Goal: Task Accomplishment & Management: Use online tool/utility

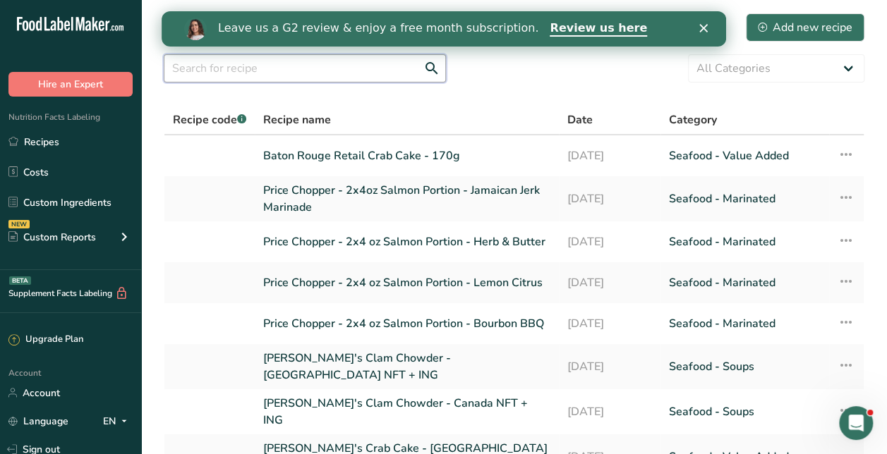
click at [358, 68] on input "text" at bounding box center [305, 68] width 282 height 28
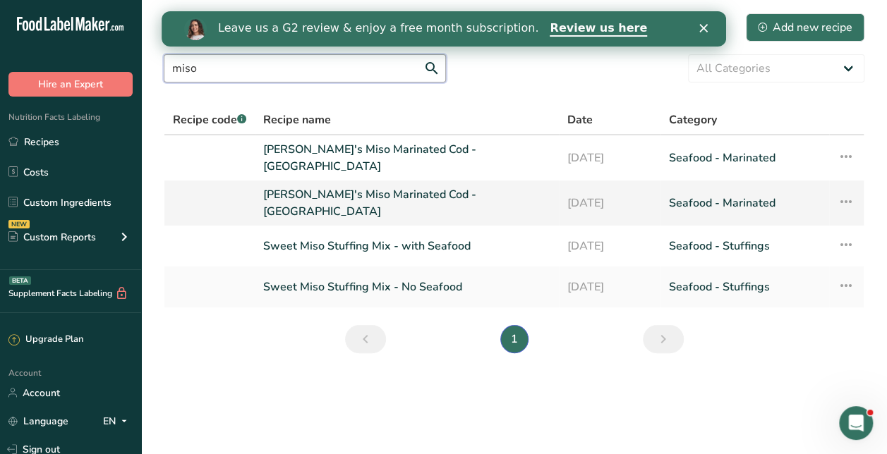
type input "miso"
click at [427, 193] on link "[PERSON_NAME]'s Miso Marinated Cod - [GEOGRAPHIC_DATA]" at bounding box center [406, 203] width 287 height 34
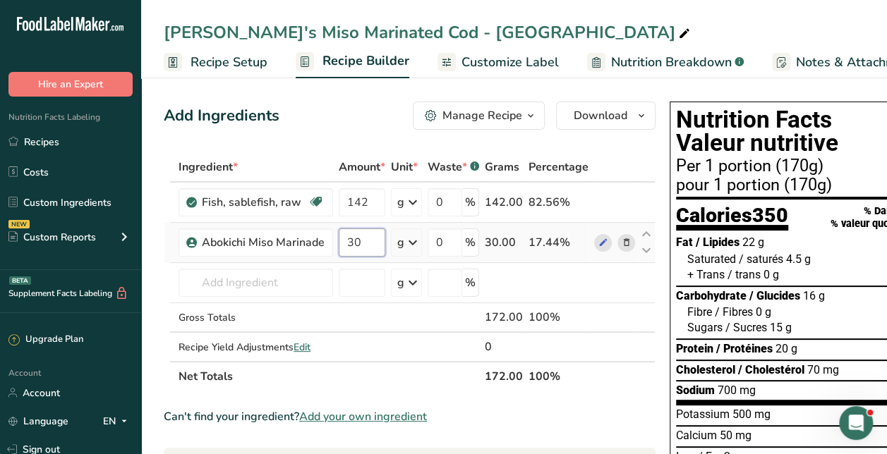
click at [360, 240] on input "30" at bounding box center [362, 243] width 47 height 28
type input "3"
type input "28"
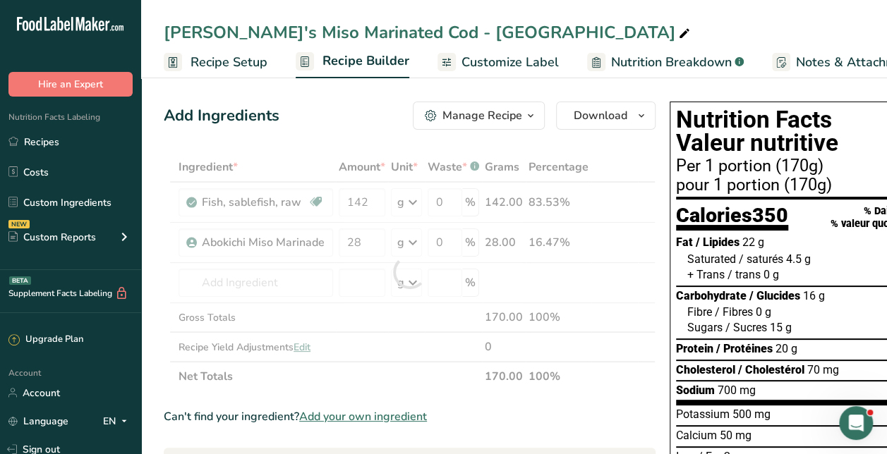
click at [351, 128] on div "Add Ingredients Manage Recipe Delete Recipe Duplicate Recipe Scale Recipe Save …" at bounding box center [410, 116] width 492 height 28
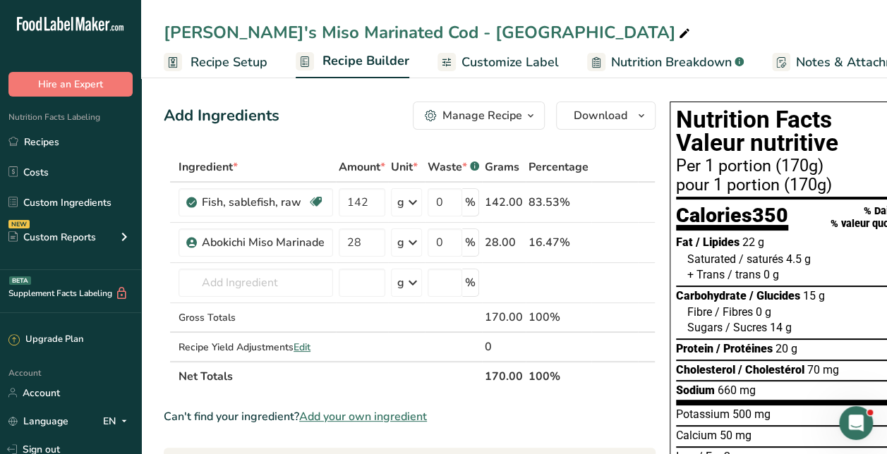
click at [245, 59] on span "Recipe Setup" at bounding box center [228, 62] width 77 height 19
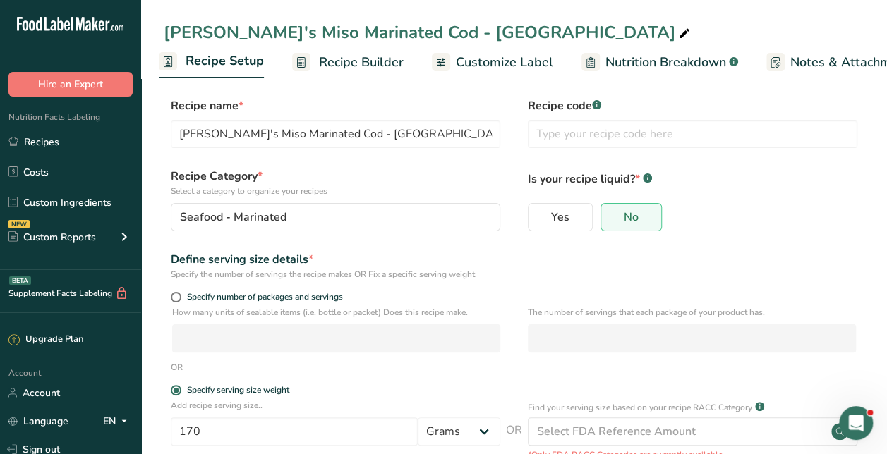
scroll to position [3, 0]
click at [346, 72] on link "Recipe Builder" at bounding box center [347, 63] width 111 height 32
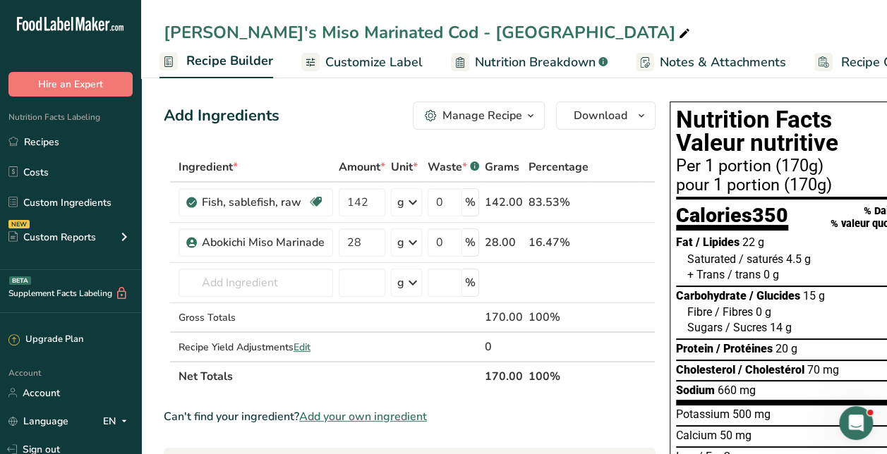
click at [339, 69] on span "Customize Label" at bounding box center [373, 62] width 97 height 19
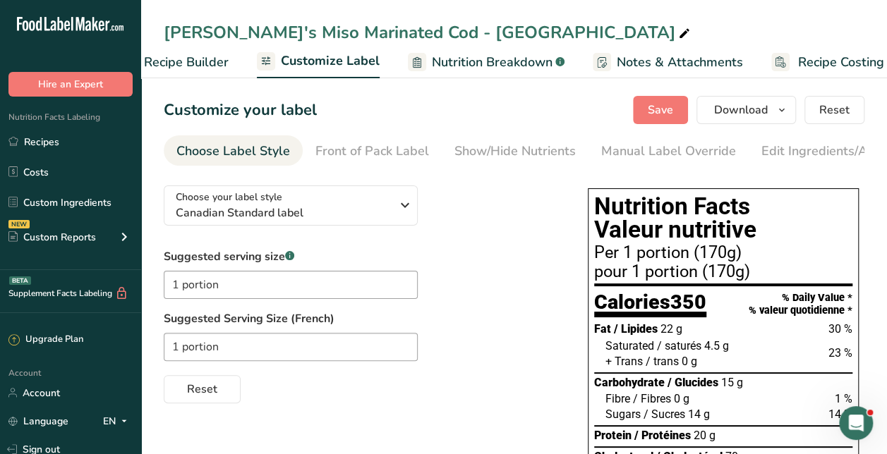
scroll to position [0, 199]
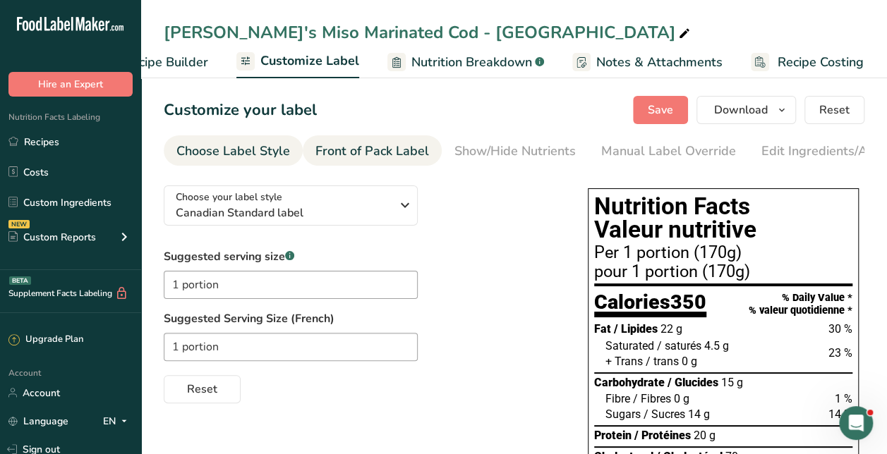
click at [343, 145] on div "Front of Pack Label" at bounding box center [372, 151] width 114 height 19
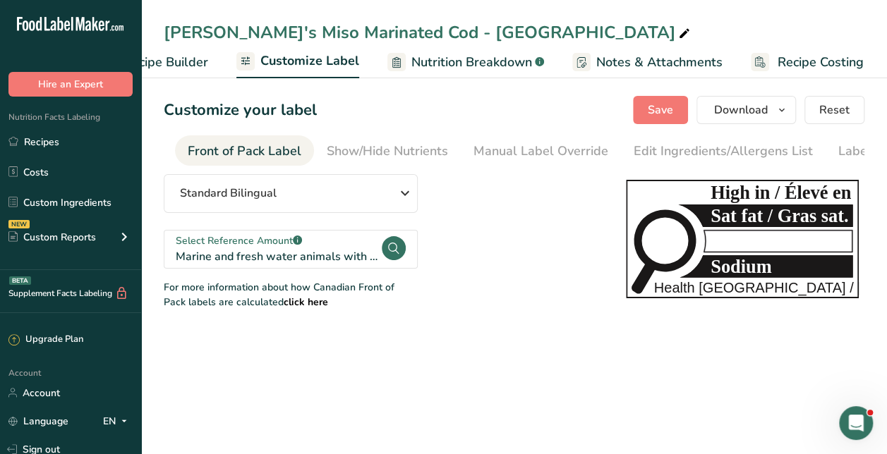
scroll to position [0, 137]
click at [461, 339] on main "Diana's Miso Marinated Cod - CANADA Recipe Setup Recipe Builder Customize Label…" at bounding box center [443, 227] width 887 height 454
click at [331, 148] on div "Show/Hide Nutrients" at bounding box center [377, 151] width 121 height 19
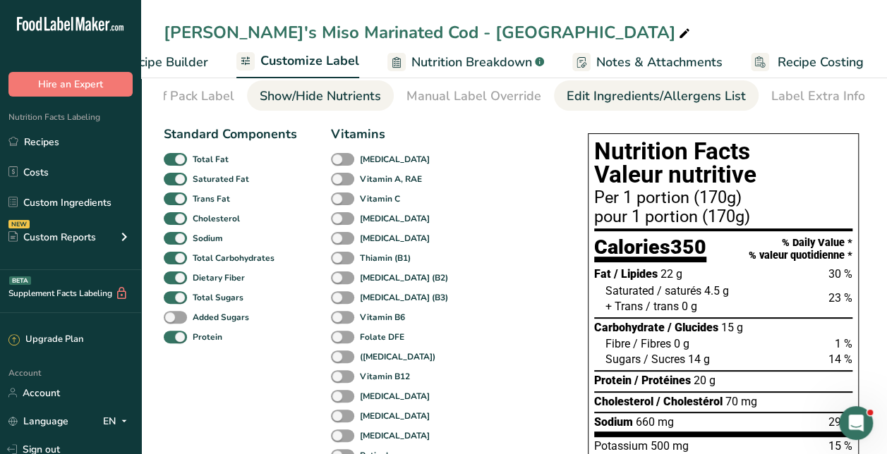
scroll to position [0, 0]
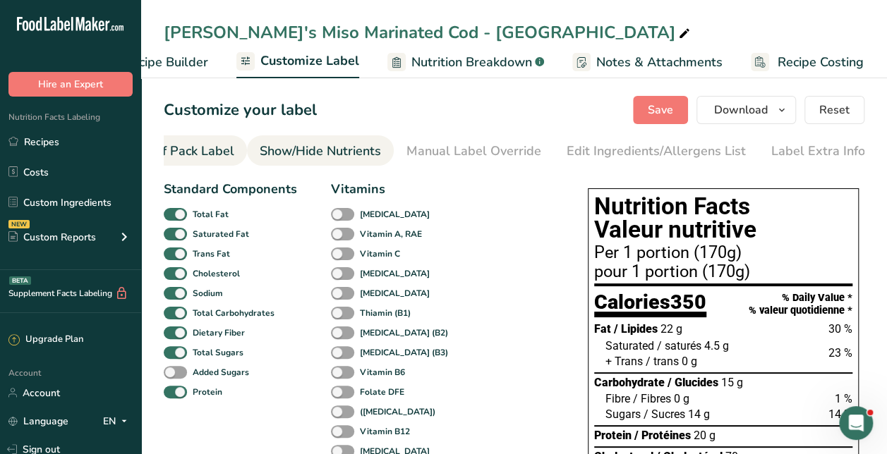
click at [209, 148] on div "Front of Pack Label" at bounding box center [178, 151] width 114 height 19
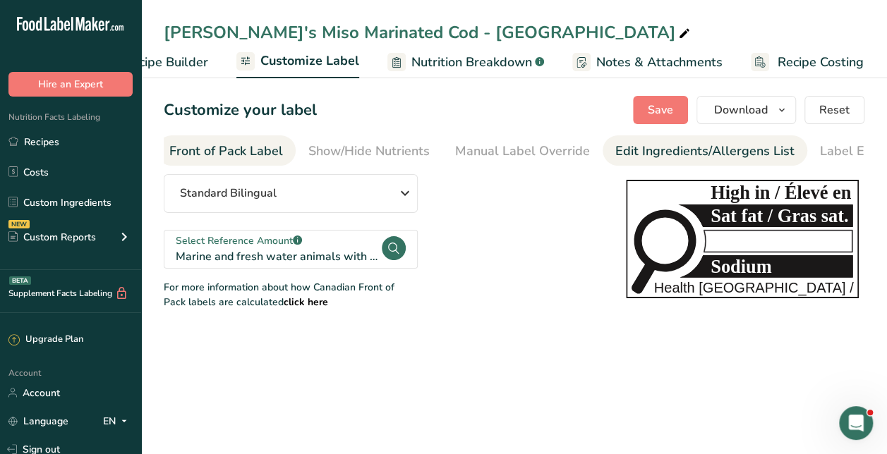
scroll to position [0, 137]
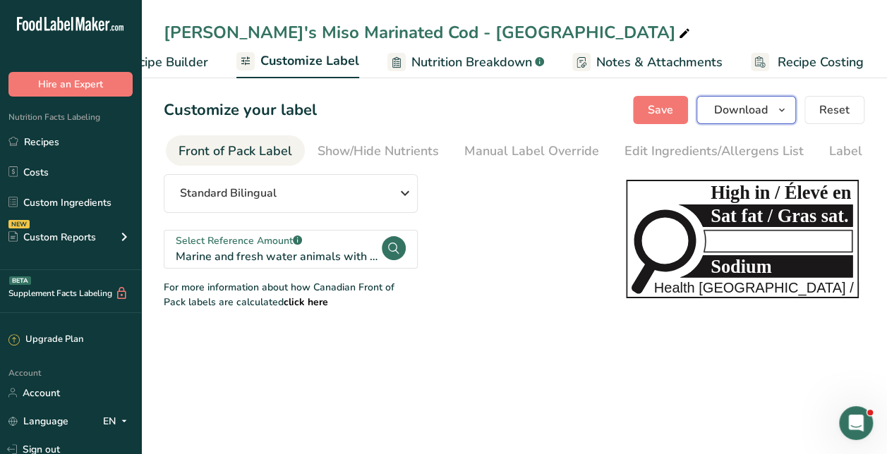
click at [760, 111] on span "Download" at bounding box center [741, 110] width 54 height 17
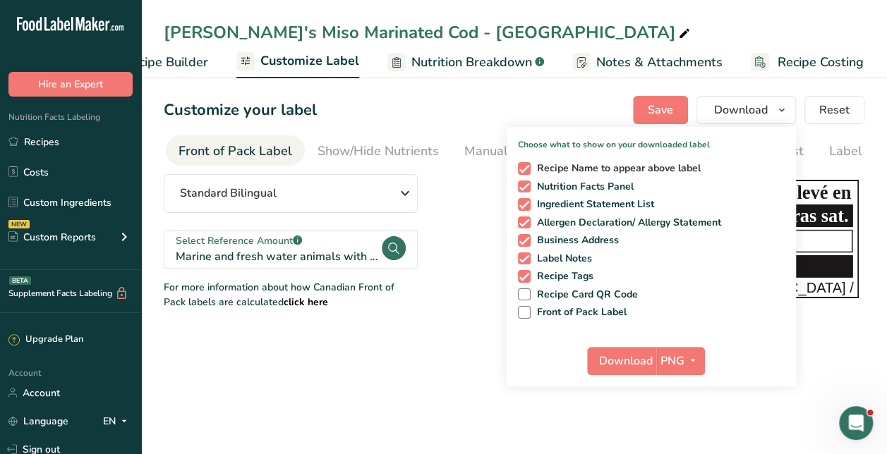
click at [556, 168] on span "Recipe Name to appear above label" at bounding box center [615, 168] width 171 height 13
click at [527, 168] on input "Recipe Name to appear above label" at bounding box center [522, 168] width 9 height 9
checkbox input "false"
click at [556, 196] on div "Recipe Name to appear above label Nutrition Facts Panel Ingredient Statement Li…" at bounding box center [650, 238] width 289 height 162
click at [553, 200] on span "Ingredient Statement List" at bounding box center [592, 204] width 124 height 13
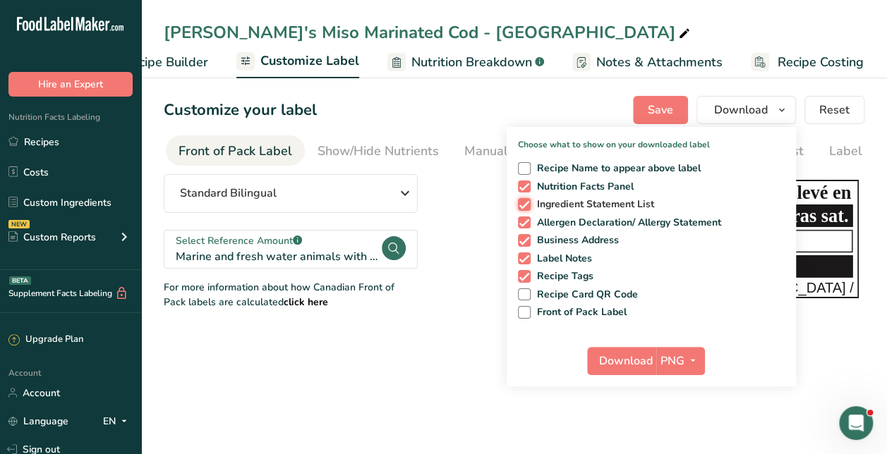
click at [527, 200] on input "Ingredient Statement List" at bounding box center [522, 204] width 9 height 9
checkbox input "false"
click at [552, 224] on span "Allergen Declaration/ Allergy Statement" at bounding box center [625, 223] width 191 height 13
click at [527, 224] on input "Allergen Declaration/ Allergy Statement" at bounding box center [522, 222] width 9 height 9
checkbox input "false"
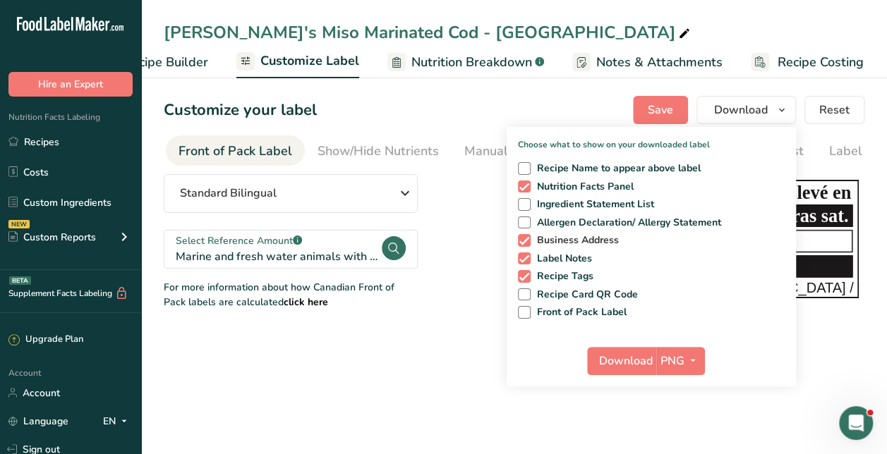
click at [553, 239] on span "Business Address" at bounding box center [574, 240] width 89 height 13
click at [527, 239] on input "Business Address" at bounding box center [522, 240] width 9 height 9
checkbox input "false"
click at [554, 254] on span "Label Notes" at bounding box center [561, 258] width 62 height 13
click at [527, 254] on input "Label Notes" at bounding box center [522, 258] width 9 height 9
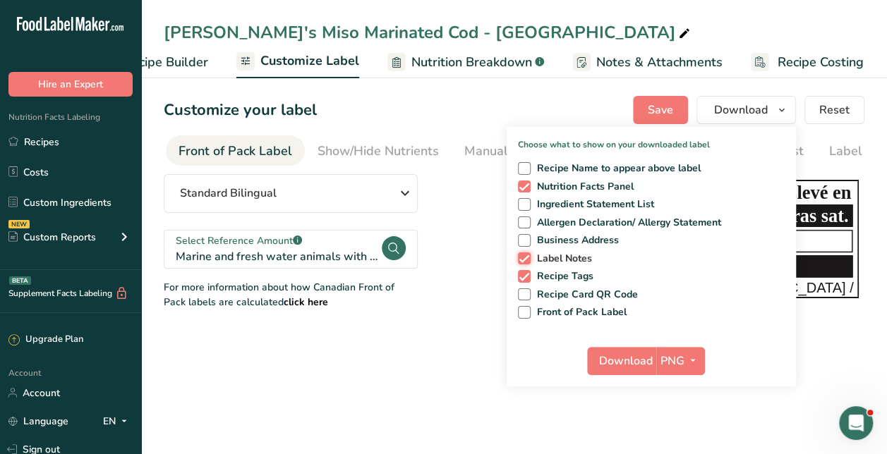
checkbox input "false"
click at [553, 271] on span "Recipe Tags" at bounding box center [561, 276] width 63 height 13
click at [527, 272] on input "Recipe Tags" at bounding box center [522, 276] width 9 height 9
checkbox input "false"
click at [630, 360] on span "Download" at bounding box center [626, 361] width 54 height 17
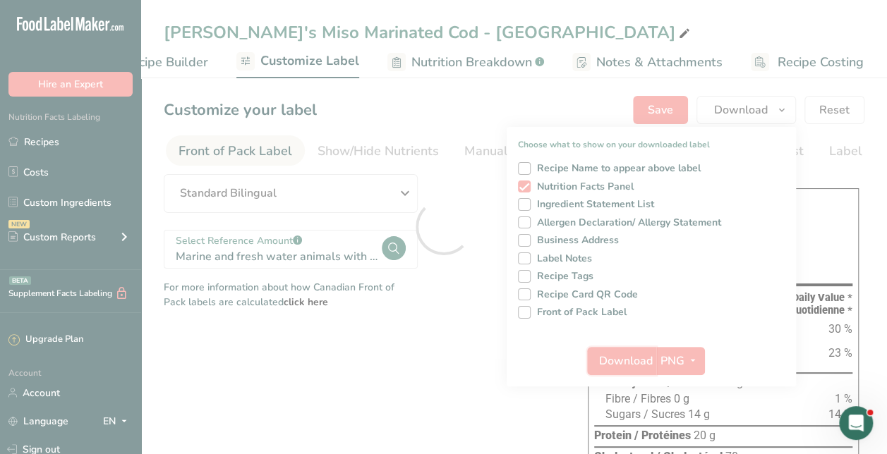
scroll to position [0, 0]
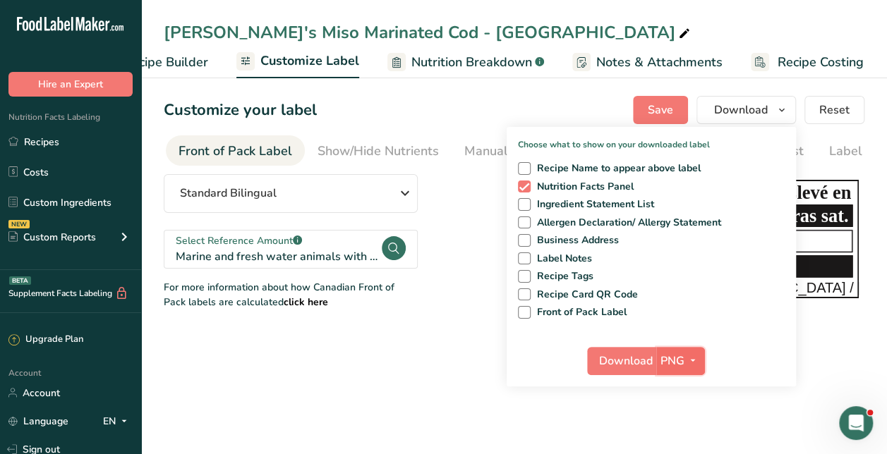
click at [681, 353] on span "PNG" at bounding box center [672, 361] width 24 height 17
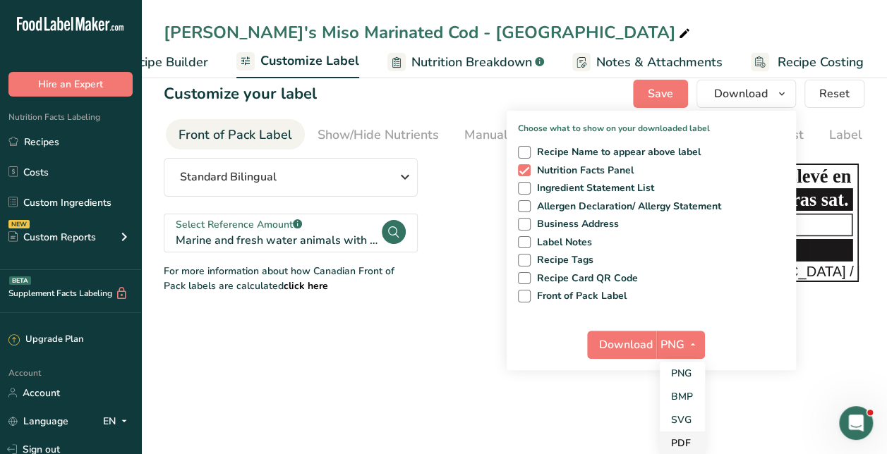
click at [674, 439] on link "PDF" at bounding box center [681, 443] width 45 height 23
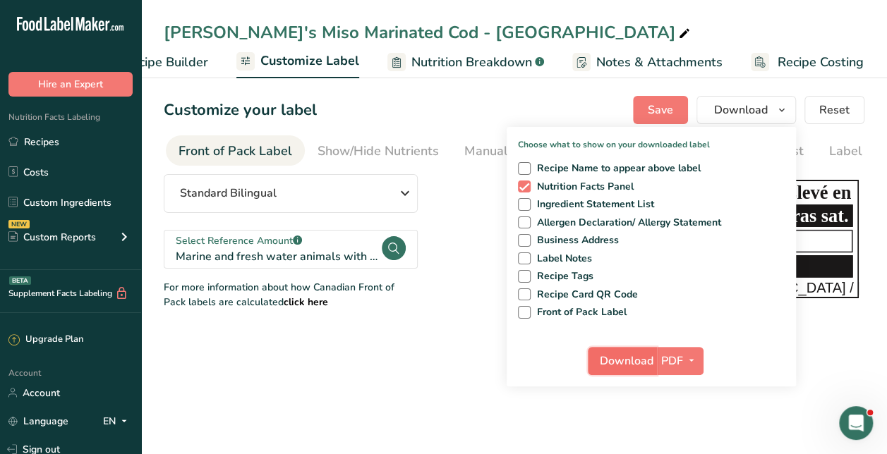
click at [633, 357] on span "Download" at bounding box center [626, 361] width 54 height 17
click at [669, 364] on span "PDF" at bounding box center [672, 361] width 22 height 17
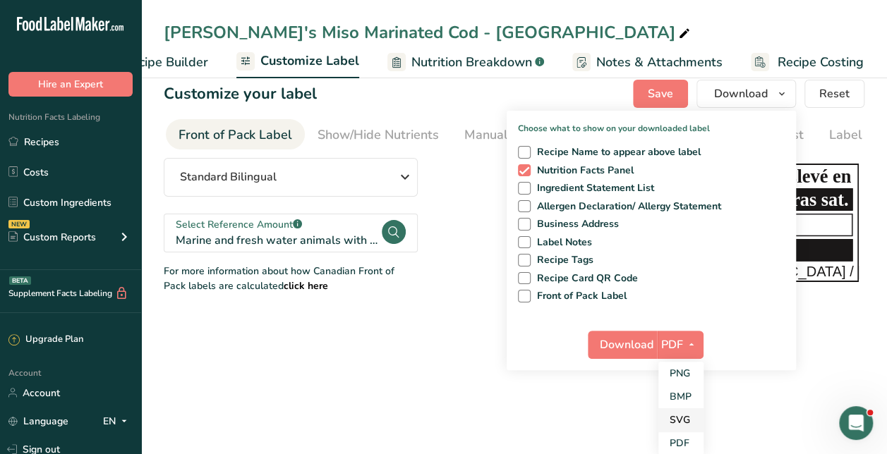
click at [663, 420] on link "SVG" at bounding box center [680, 419] width 45 height 23
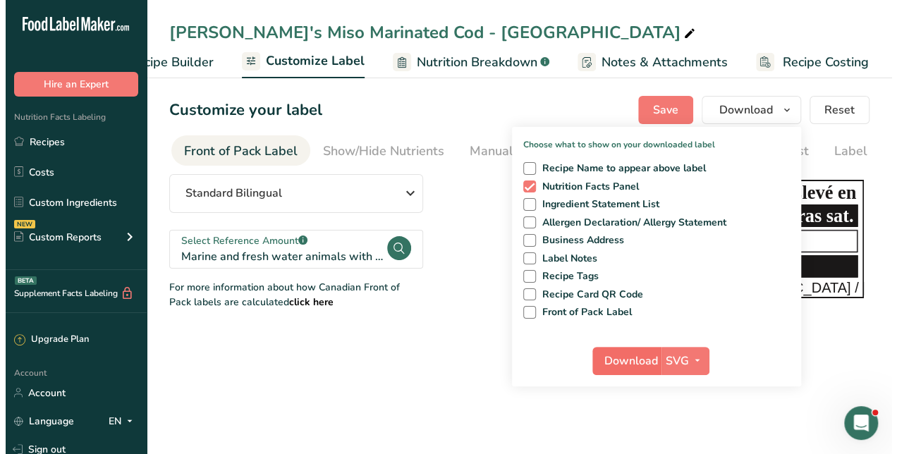
scroll to position [0, 0]
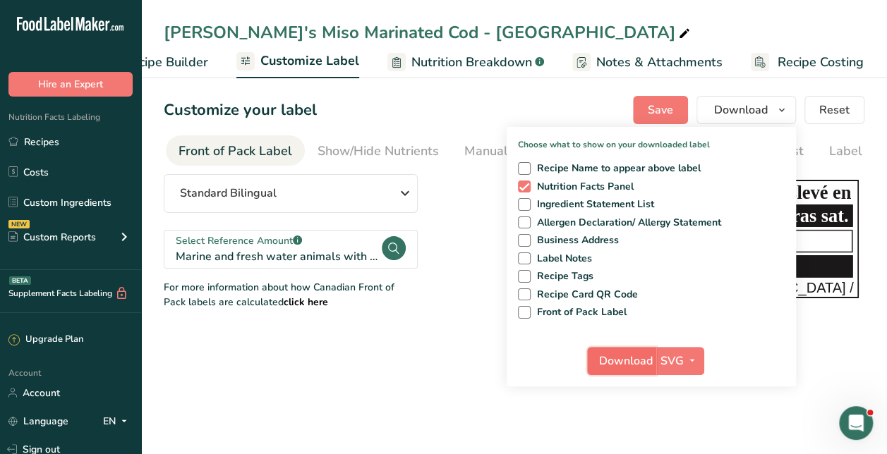
click at [613, 353] on span "Download" at bounding box center [626, 361] width 54 height 17
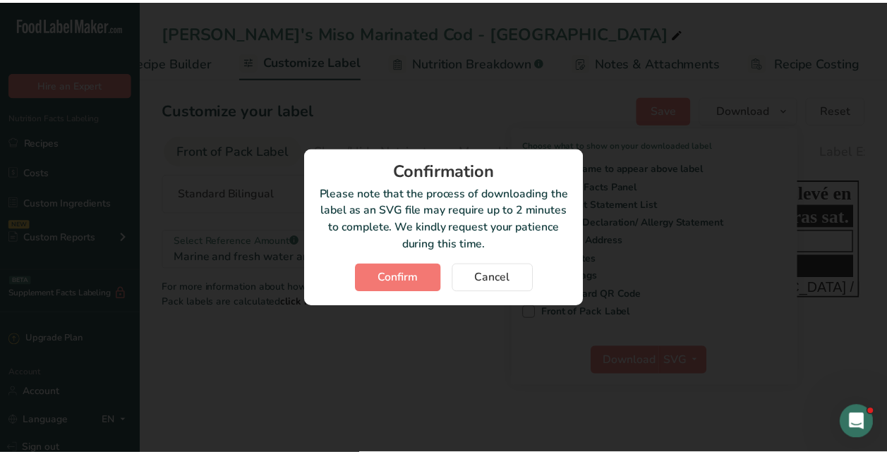
scroll to position [0, 188]
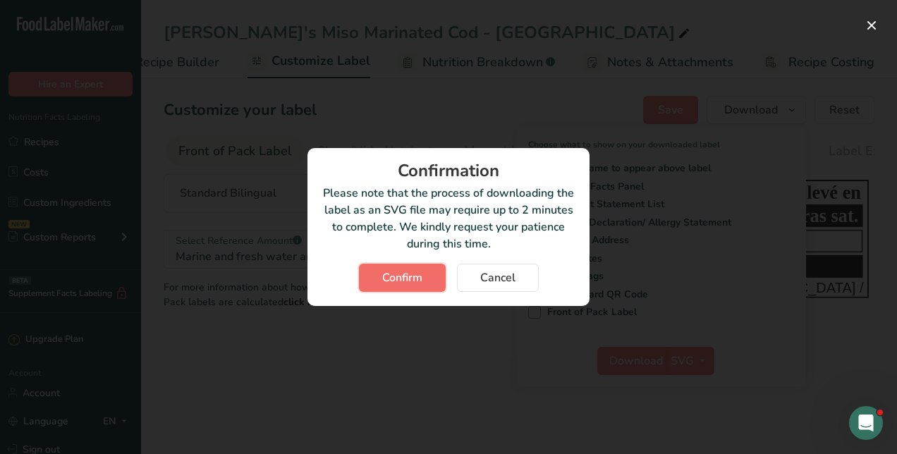
click at [407, 277] on span "Confirm" at bounding box center [402, 277] width 40 height 17
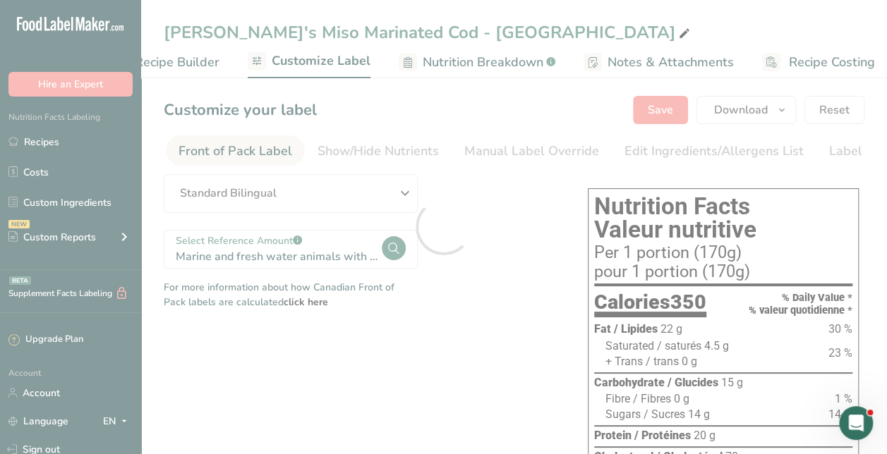
click at [508, 331] on div at bounding box center [443, 227] width 887 height 454
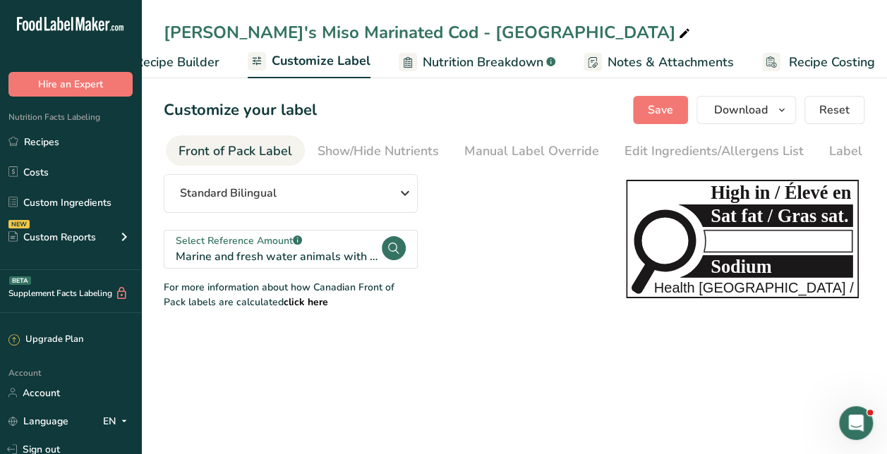
click at [540, 346] on main "Diana's Miso Marinated Cod - CANADA Recipe Setup Recipe Builder Customize Label…" at bounding box center [443, 227] width 887 height 454
click at [776, 114] on span "button" at bounding box center [781, 110] width 17 height 17
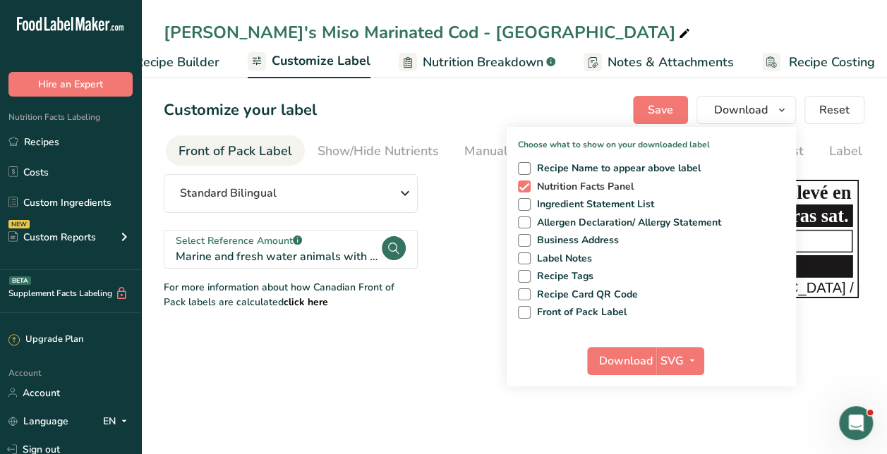
click at [580, 186] on span "Nutrition Facts Panel" at bounding box center [582, 187] width 104 height 13
click at [527, 186] on input "Nutrition Facts Panel" at bounding box center [522, 186] width 9 height 9
checkbox input "false"
click at [571, 309] on span "Front of Pack Label" at bounding box center [578, 312] width 97 height 13
click at [527, 309] on input "Front of Pack Label" at bounding box center [522, 311] width 9 height 9
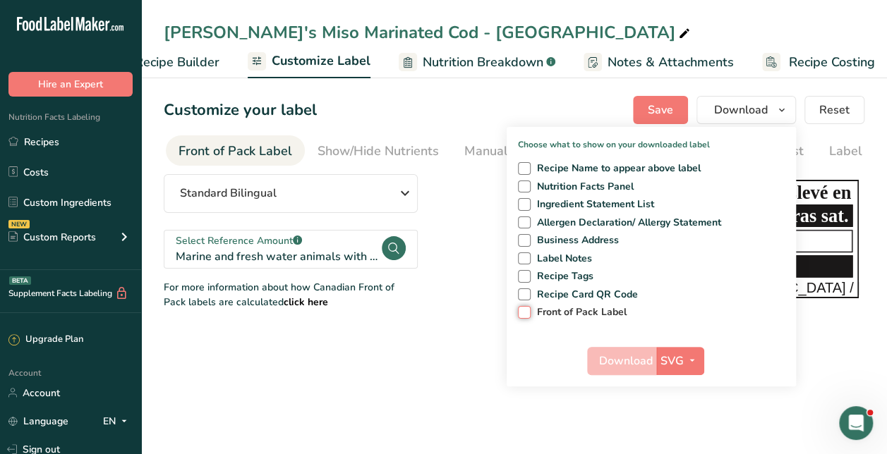
checkbox input "true"
click at [681, 354] on span "SVG" at bounding box center [671, 361] width 23 height 17
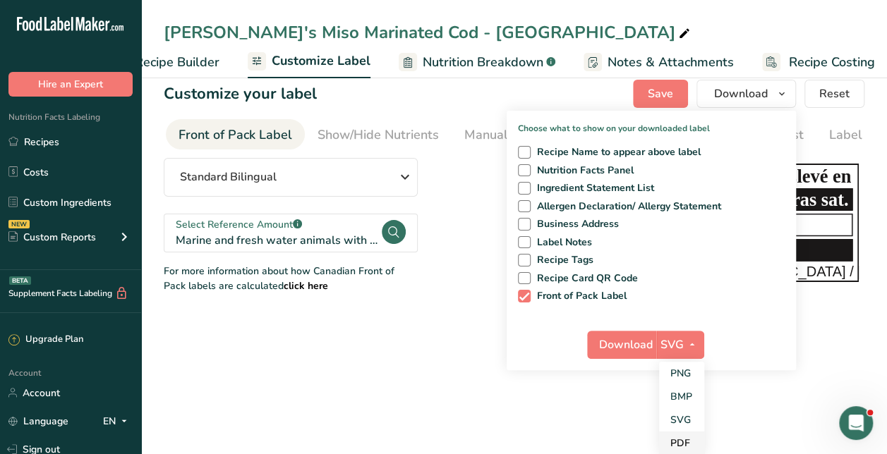
click at [678, 435] on link "PDF" at bounding box center [681, 443] width 45 height 23
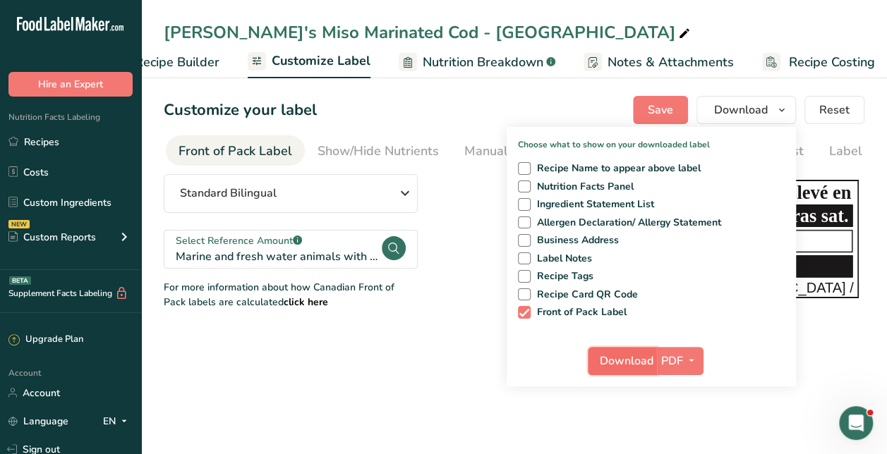
click at [619, 358] on span "Download" at bounding box center [626, 361] width 54 height 17
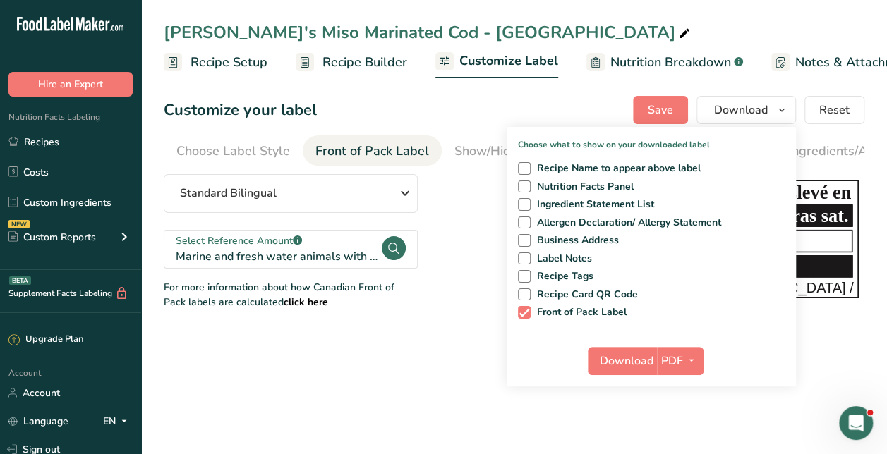
scroll to position [0, 137]
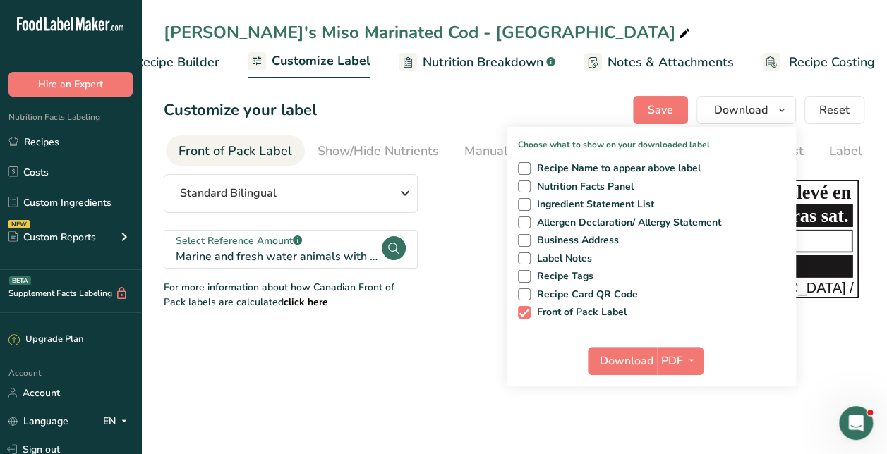
click at [434, 364] on main "[PERSON_NAME]'s Miso Marinated Cod - CANADA Recipe Setup Recipe Builder Customi…" at bounding box center [443, 227] width 887 height 454
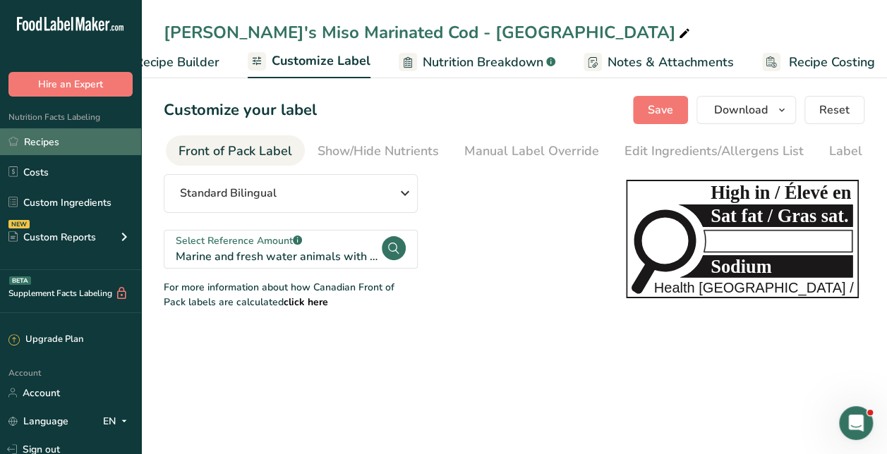
click at [96, 140] on link "Recipes" at bounding box center [70, 141] width 141 height 27
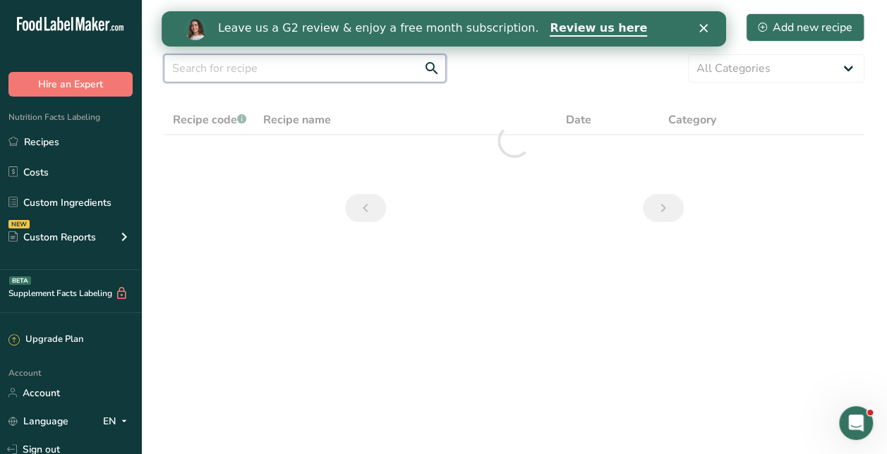
click at [317, 79] on input "text" at bounding box center [305, 68] width 282 height 28
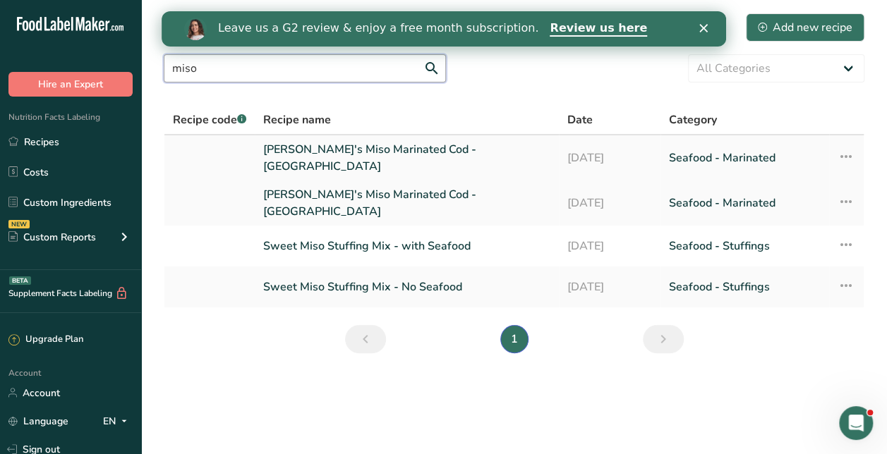
type input "miso"
click at [381, 152] on link "[PERSON_NAME]'s Miso Marinated Cod - [GEOGRAPHIC_DATA]" at bounding box center [406, 158] width 287 height 34
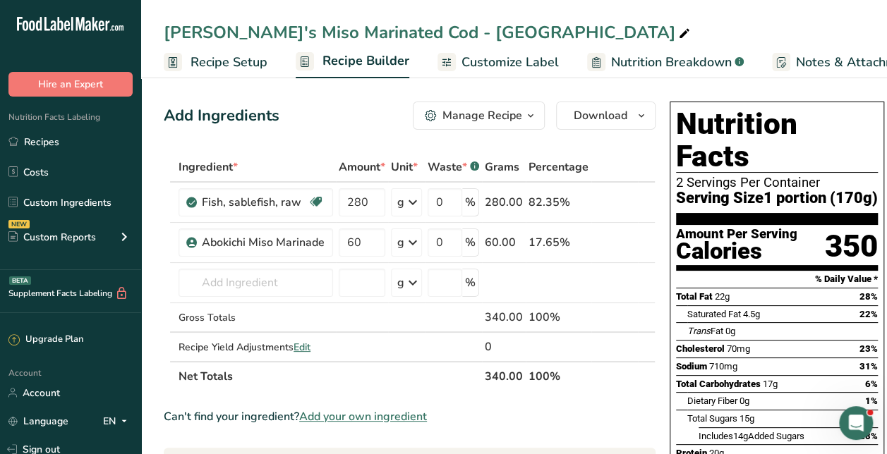
click at [254, 59] on span "Recipe Setup" at bounding box center [228, 62] width 77 height 19
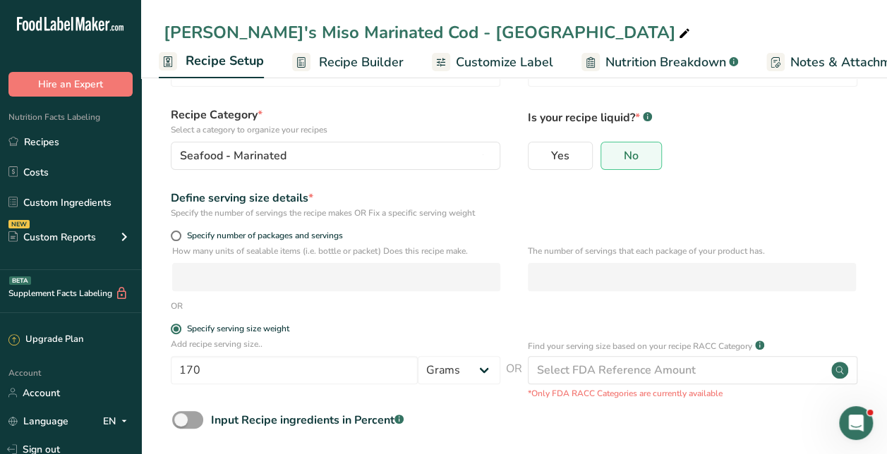
scroll to position [71, 0]
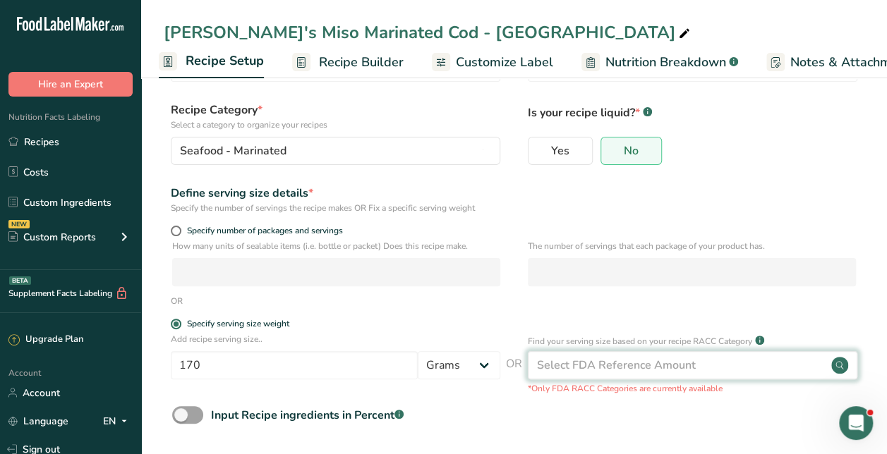
click at [645, 367] on div "Select FDA Reference Amount" at bounding box center [616, 365] width 159 height 17
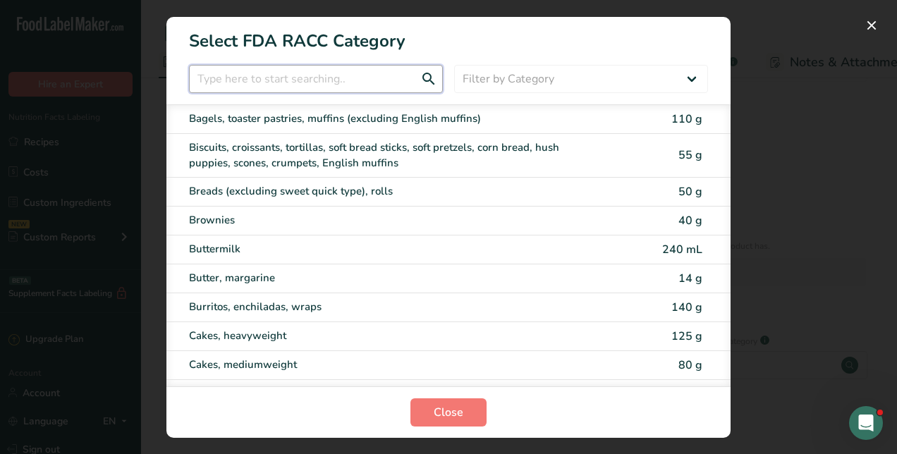
click at [398, 73] on input "RACC Category Selection Modal" at bounding box center [316, 79] width 254 height 28
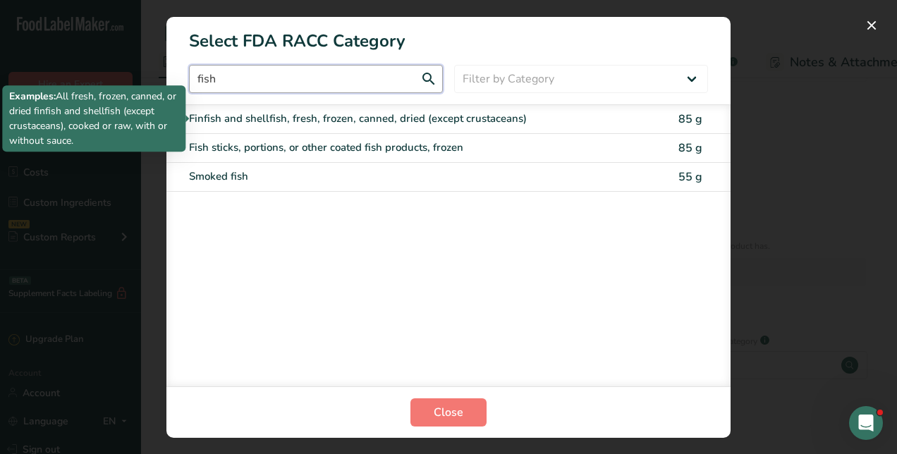
type input "fish"
click at [398, 117] on div "Finfish and shellfish, fresh, frozen, canned, dried (except crustaceans)" at bounding box center [389, 119] width 401 height 16
type input "85"
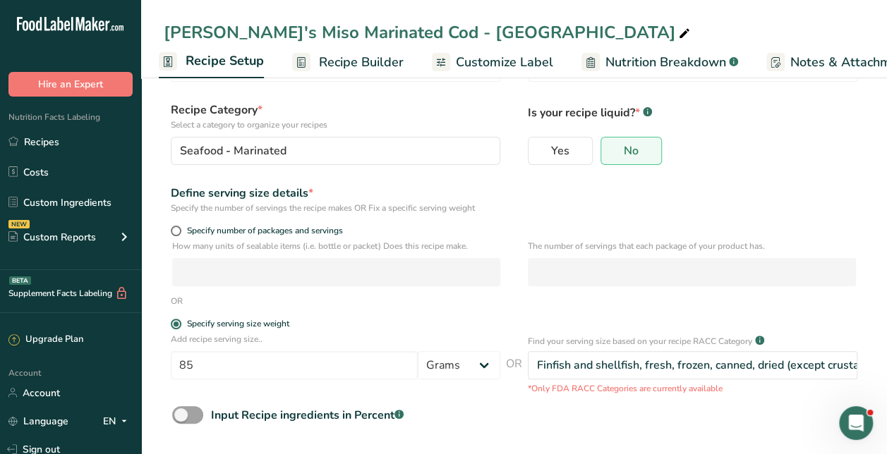
scroll to position [130, 0]
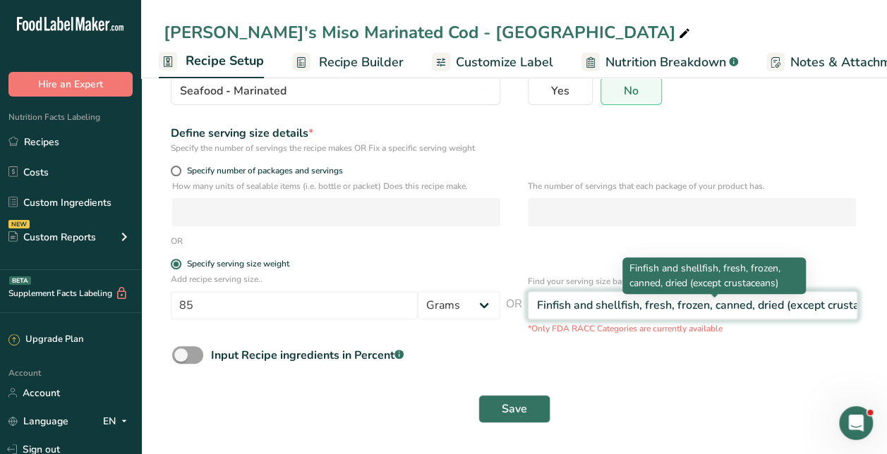
click at [582, 308] on div "Finfish and shellfish, fresh, frozen, canned, dried (except crustaceans)" at bounding box center [714, 305] width 355 height 17
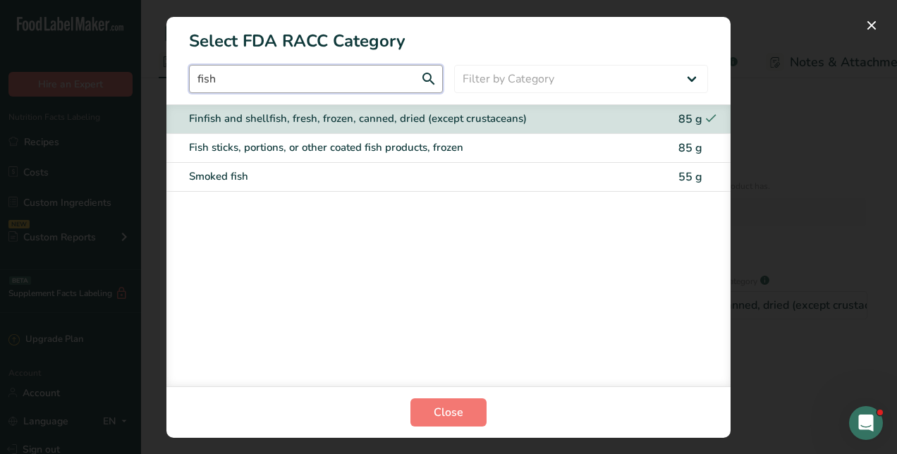
click at [274, 89] on input "fish" at bounding box center [316, 79] width 254 height 28
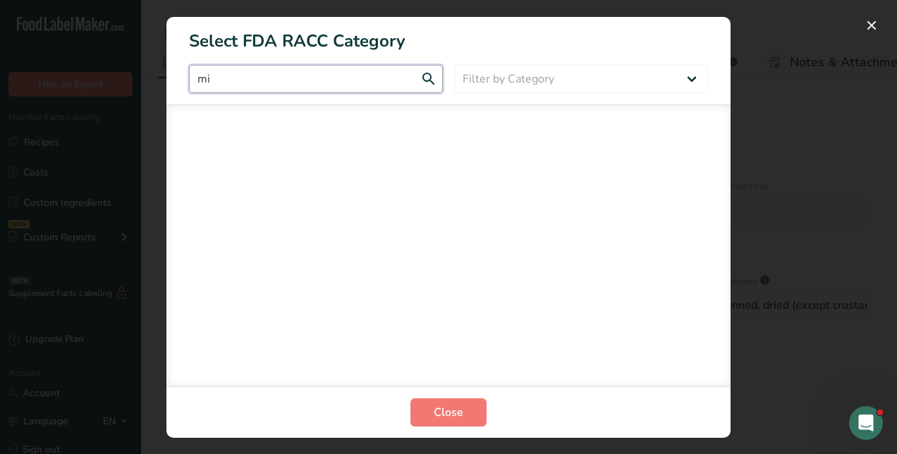
type input "m"
type input "c"
type input "s"
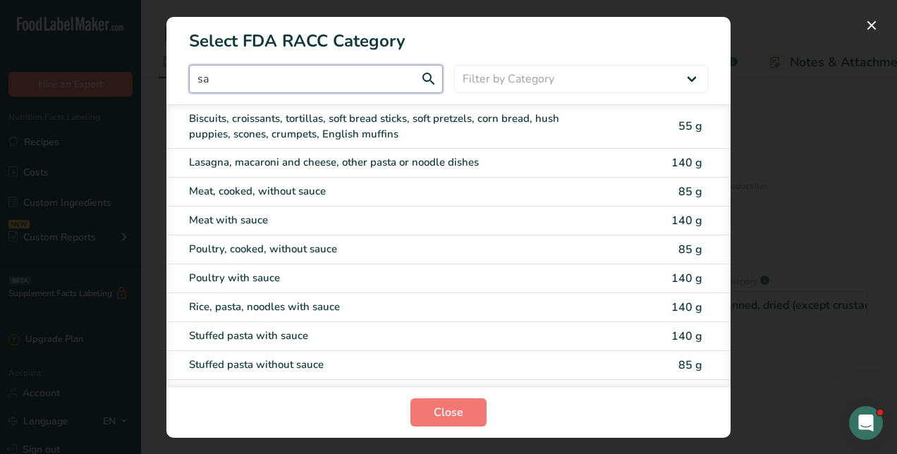
type input "s"
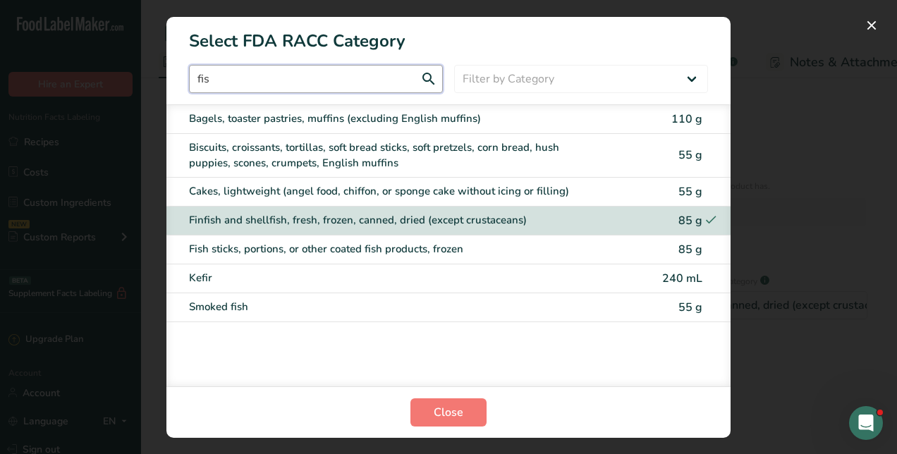
type input "fish"
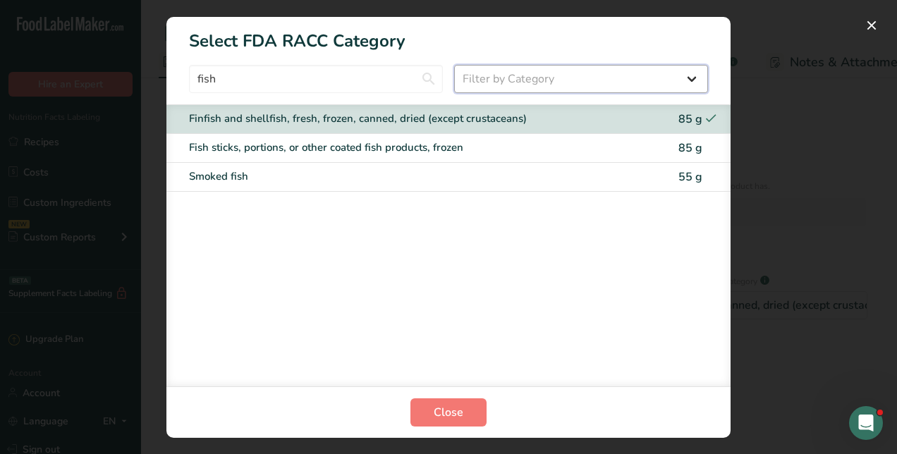
click at [523, 79] on select "Filter by Category All Bakery products [GEOGRAPHIC_DATA] Cereals and other grai…" at bounding box center [581, 79] width 254 height 28
select select "13"
click at [454, 65] on select "Filter by Category All Bakery products [GEOGRAPHIC_DATA] Cereals and other grai…" at bounding box center [581, 79] width 254 height 28
click at [370, 87] on input "fish" at bounding box center [316, 79] width 254 height 28
type input "f"
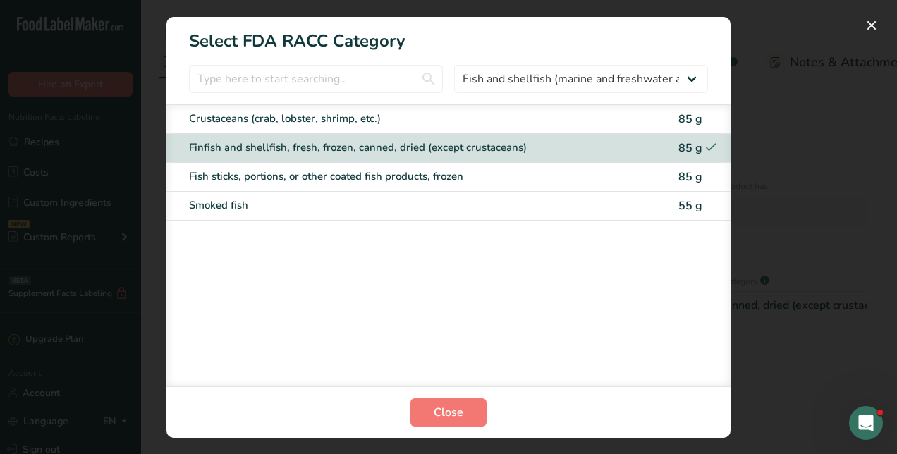
click at [579, 293] on div "Crustaceans (crab, lobster, shrimp, etc.) 85 g Finfish and shellfish, fresh, fr…" at bounding box center [448, 245] width 564 height 282
click at [448, 416] on span "Close" at bounding box center [449, 412] width 30 height 17
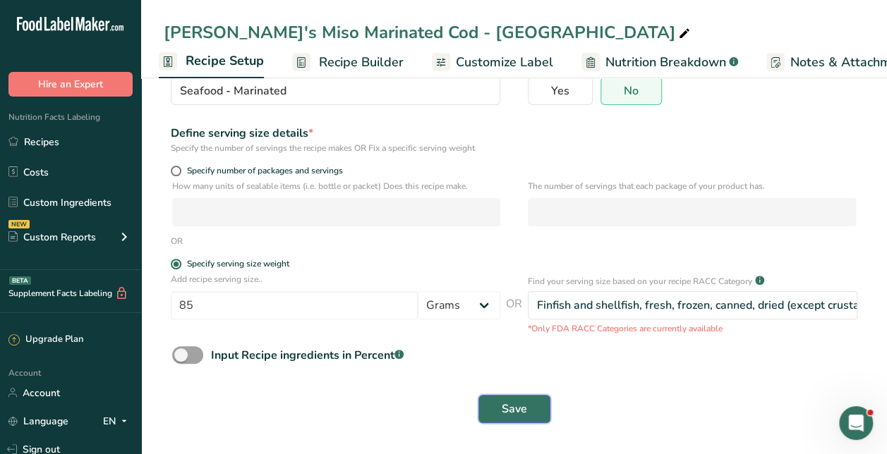
click at [512, 402] on span "Save" at bounding box center [513, 409] width 25 height 17
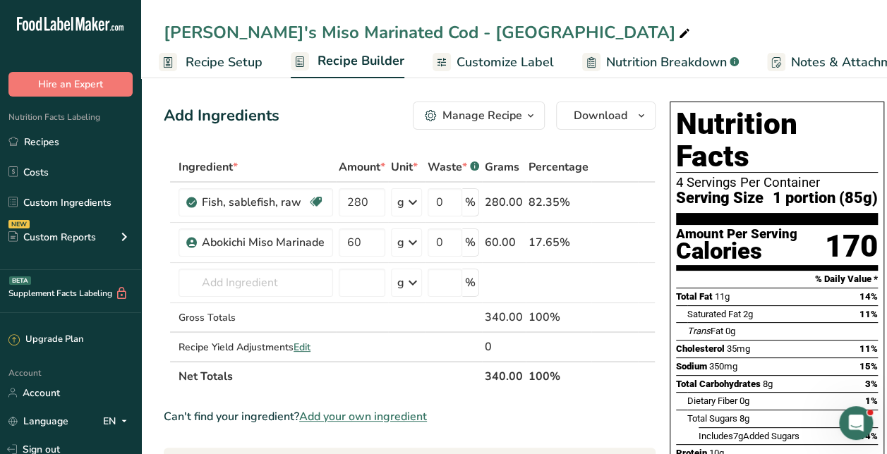
click at [486, 54] on span "Customize Label" at bounding box center [504, 62] width 97 height 19
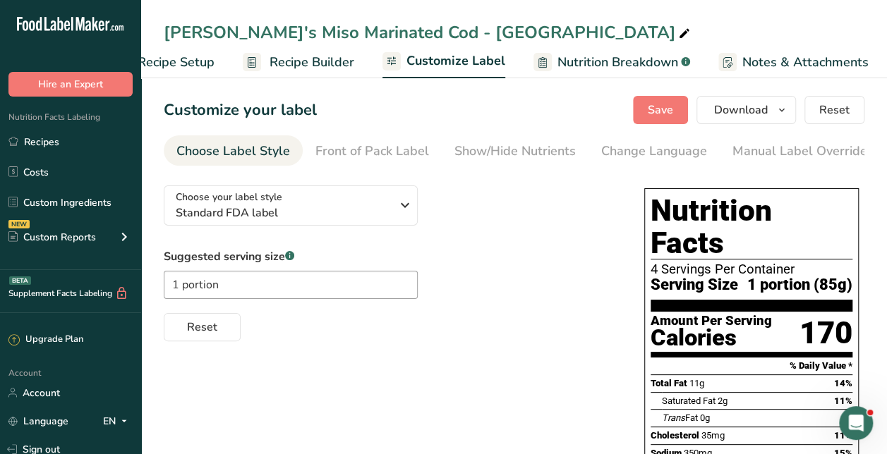
scroll to position [0, 199]
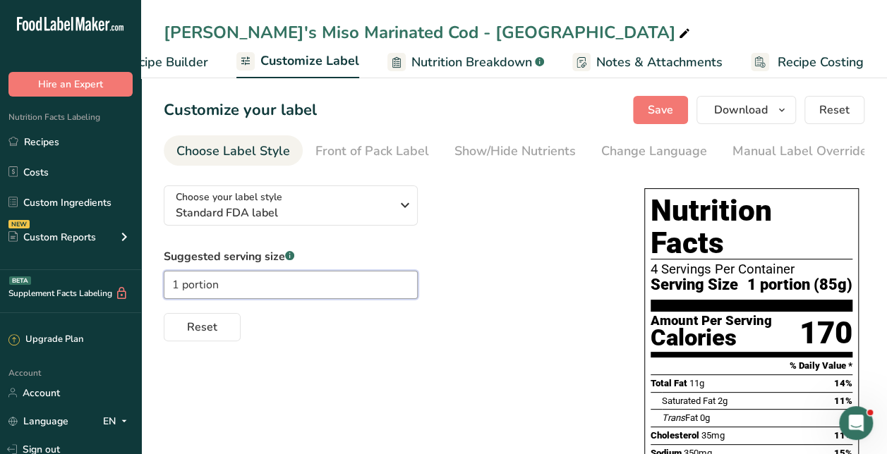
click at [178, 286] on input "1 portion" at bounding box center [291, 285] width 254 height 28
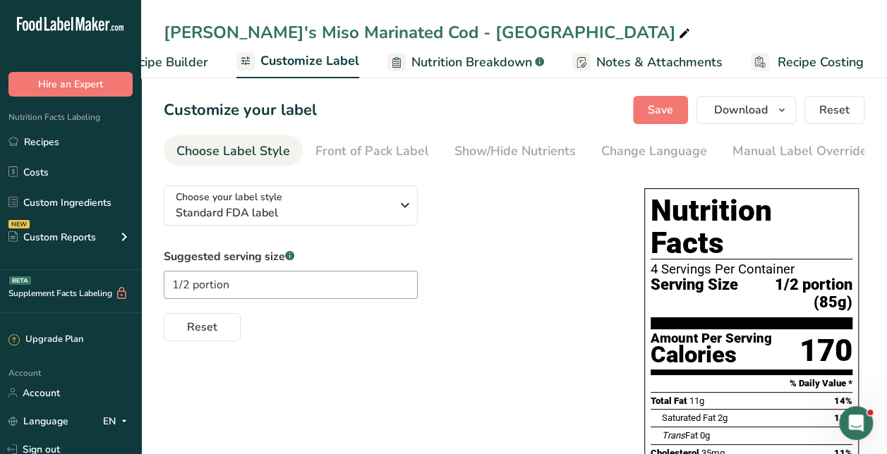
drag, startPoint x: 243, startPoint y: 282, endPoint x: 234, endPoint y: 282, distance: 8.5
click at [234, 282] on input "1/2 portion" at bounding box center [291, 285] width 254 height 28
click at [188, 284] on input "1/2 portion" at bounding box center [291, 285] width 254 height 28
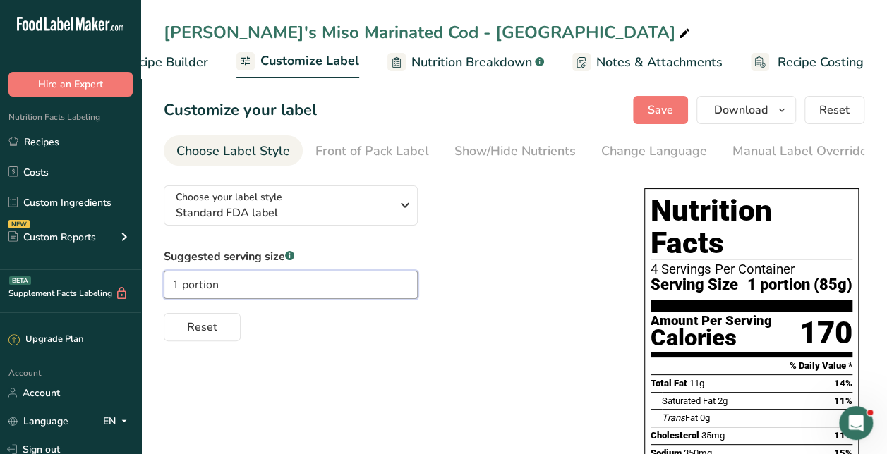
type input "1 portion"
drag, startPoint x: 502, startPoint y: 332, endPoint x: 564, endPoint y: 262, distance: 93.4
click at [504, 332] on div "Reset" at bounding box center [390, 324] width 452 height 34
click at [660, 104] on span "Save" at bounding box center [659, 110] width 25 height 17
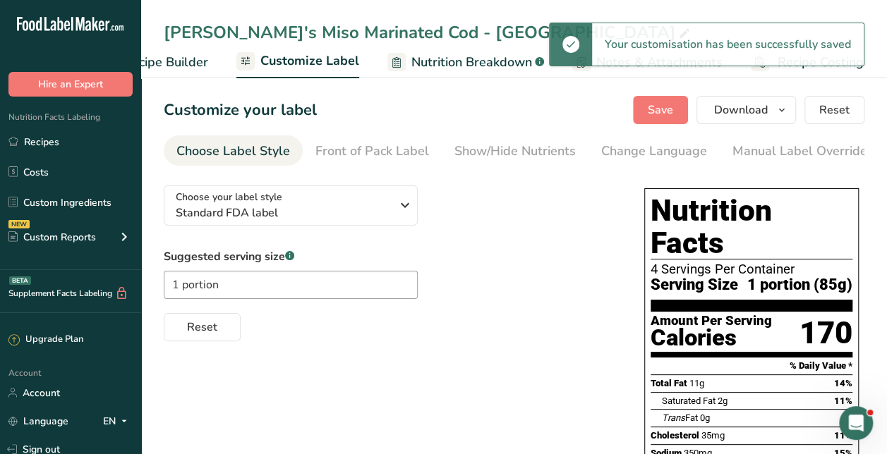
click at [180, 63] on span "Recipe Builder" at bounding box center [165, 62] width 85 height 19
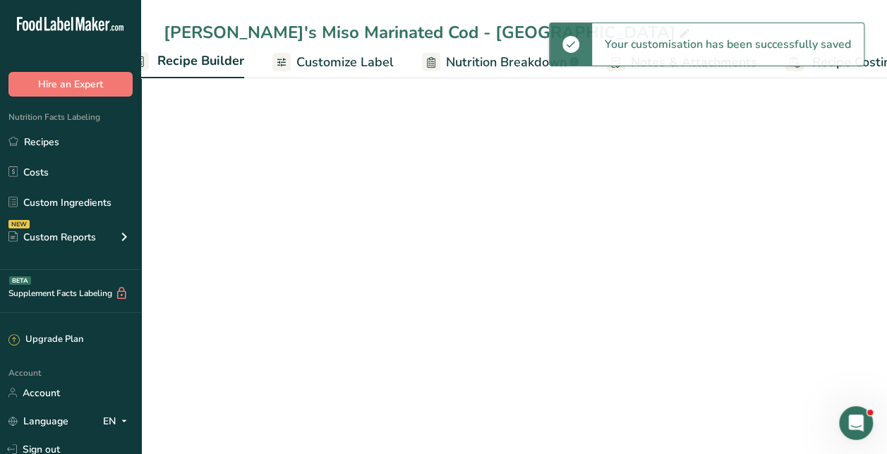
scroll to position [0, 136]
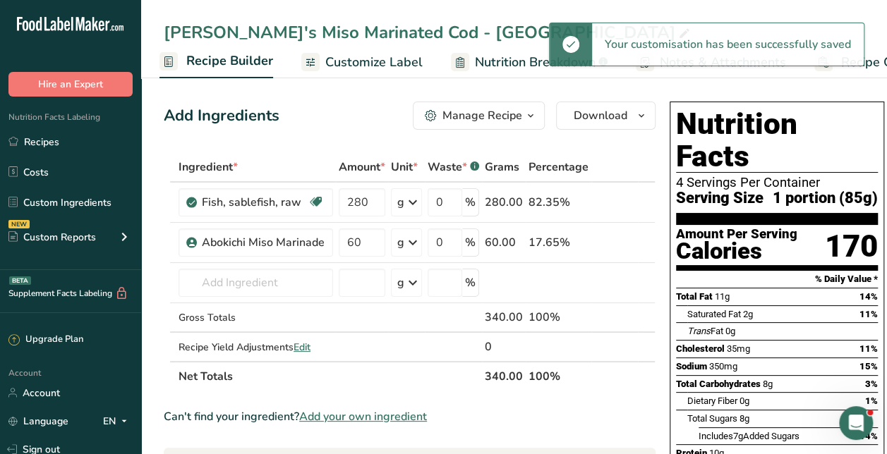
click at [219, 68] on span "Recipe Builder" at bounding box center [229, 60] width 87 height 19
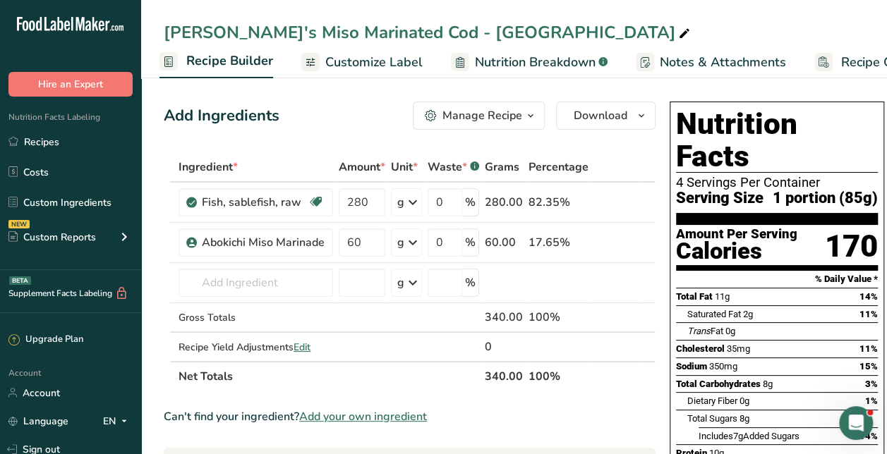
scroll to position [0, 0]
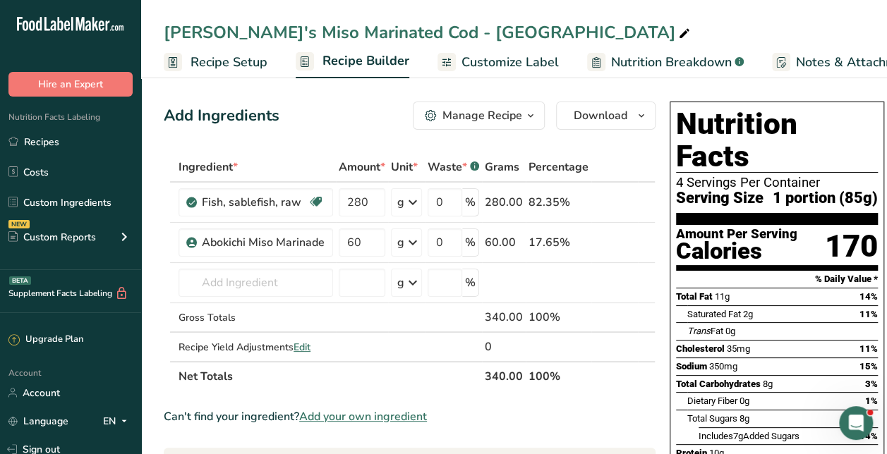
click at [186, 56] on link "Recipe Setup" at bounding box center [216, 63] width 104 height 32
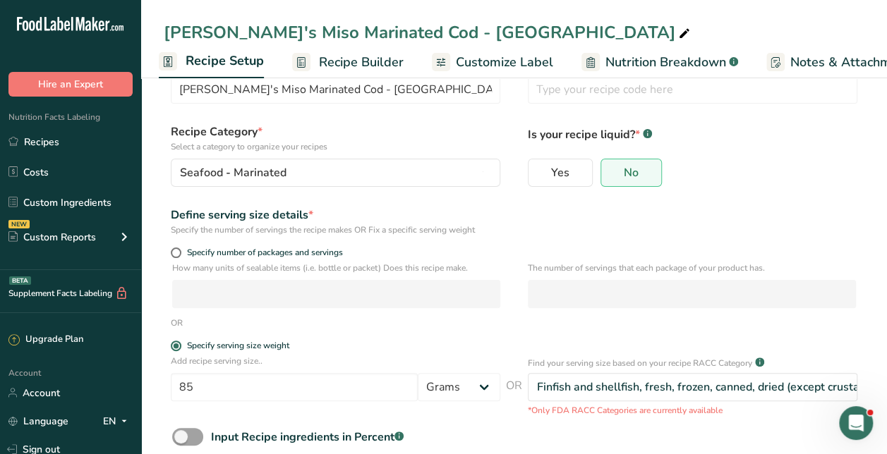
scroll to position [71, 0]
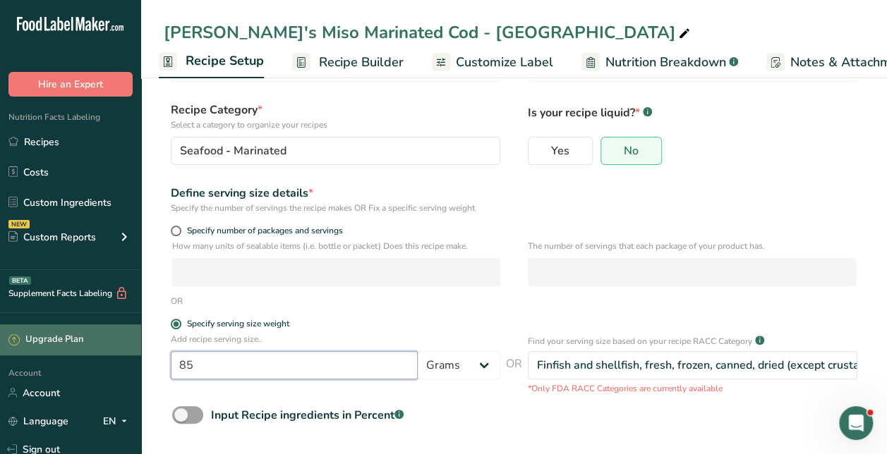
drag, startPoint x: 258, startPoint y: 360, endPoint x: 106, endPoint y: 353, distance: 152.5
click at [106, 353] on div ".a-20{fill:#fff;} Hire an Expert Nutrition Facts Labeling Recipes Costs Custom …" at bounding box center [443, 221] width 887 height 585
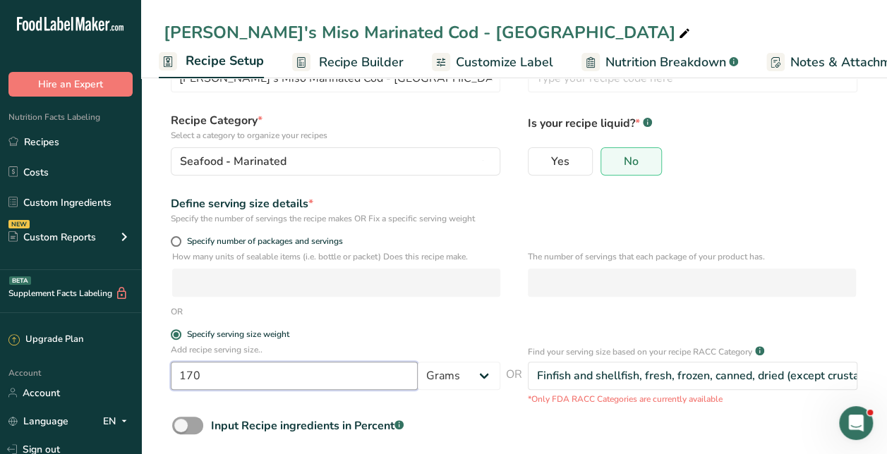
scroll to position [130, 0]
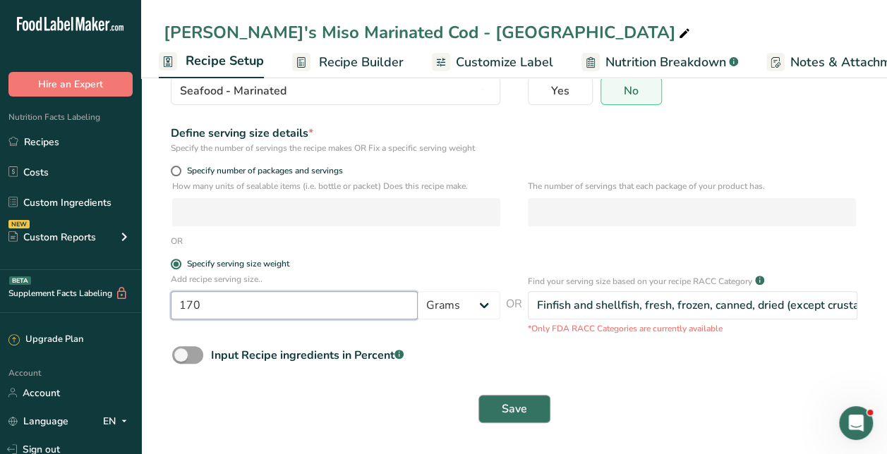
type input "170"
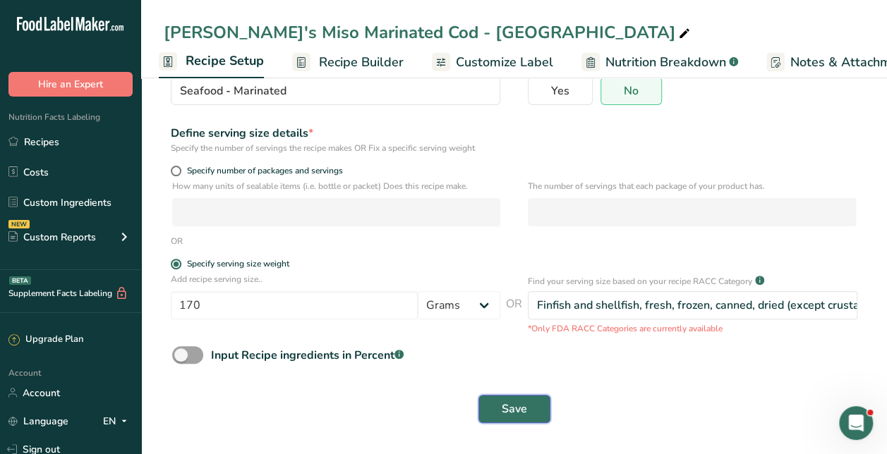
click at [523, 418] on button "Save" at bounding box center [514, 409] width 72 height 28
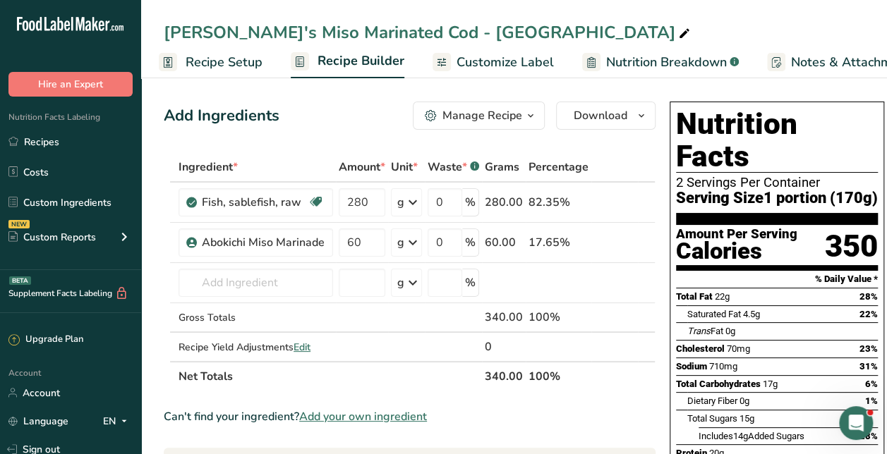
click at [489, 61] on span "Customize Label" at bounding box center [504, 62] width 97 height 19
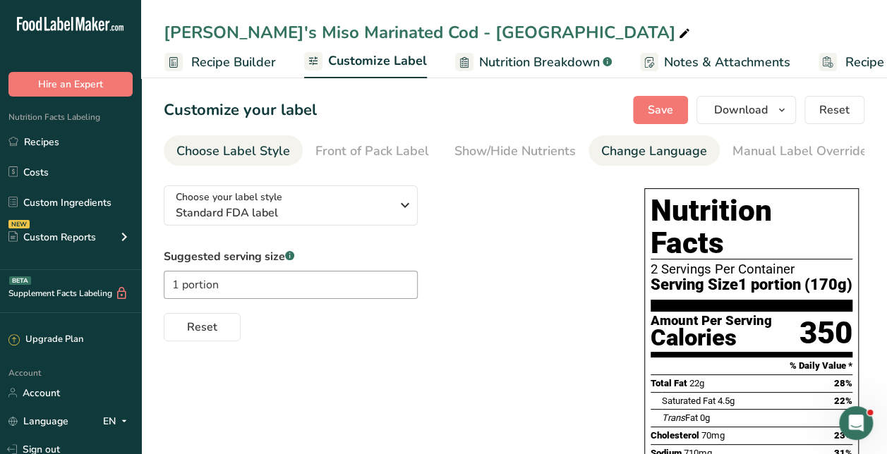
scroll to position [0, 199]
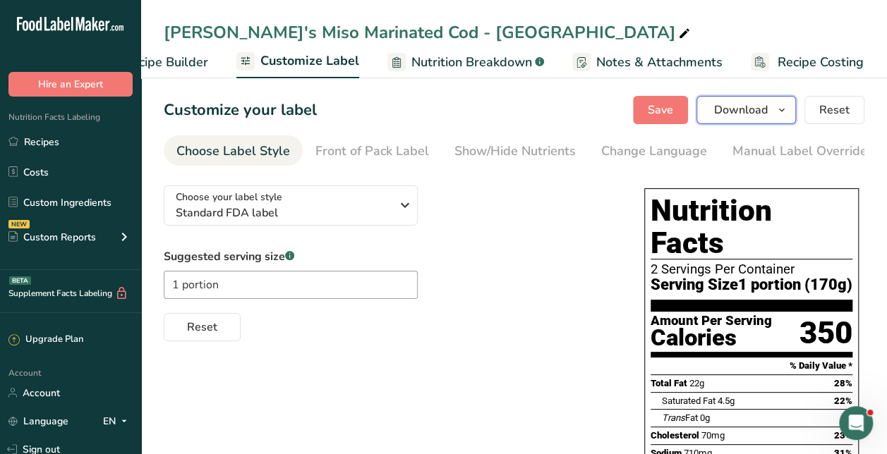
click at [753, 111] on span "Download" at bounding box center [741, 110] width 54 height 17
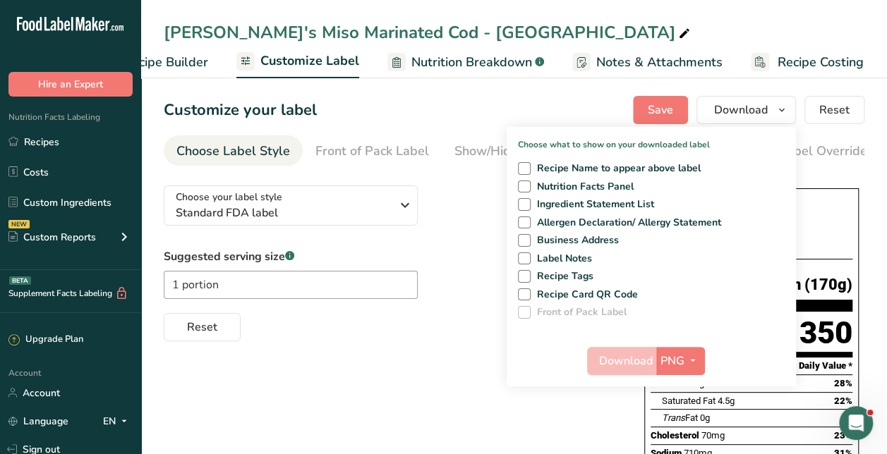
click at [463, 213] on div "Choose your label style Standard FDA label USA (FDA) Standard FDA label Tabular…" at bounding box center [390, 257] width 452 height 167
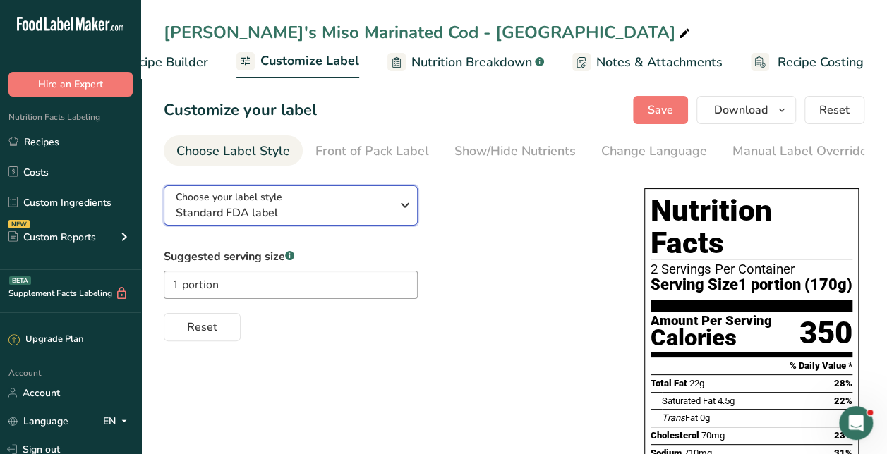
click at [302, 200] on div "Choose your label style Standard FDA label" at bounding box center [283, 206] width 215 height 32
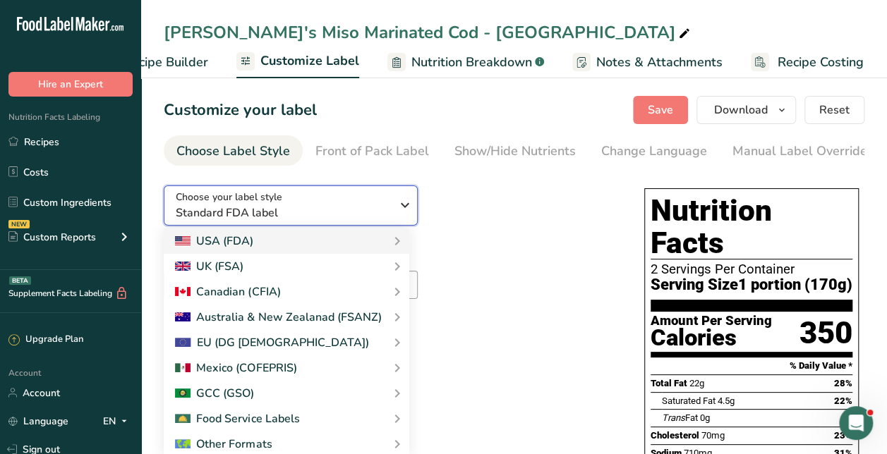
click at [302, 200] on div "Choose your label style Standard FDA label" at bounding box center [283, 206] width 215 height 32
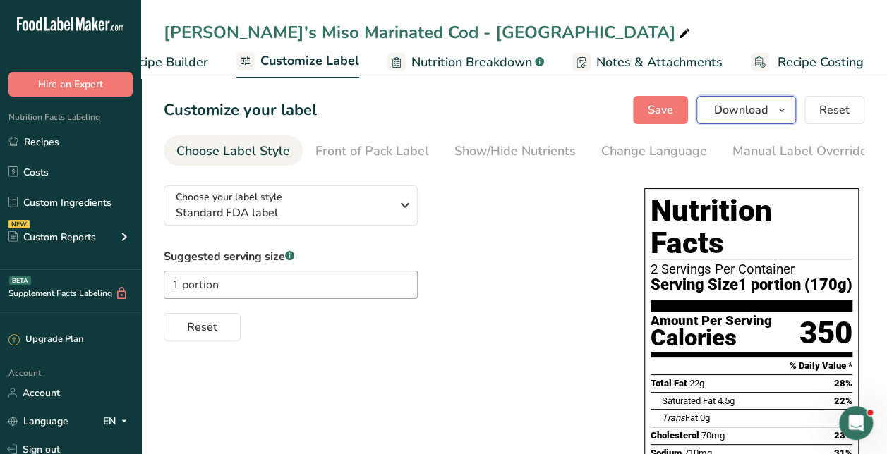
click at [741, 118] on button "Download" at bounding box center [745, 110] width 99 height 28
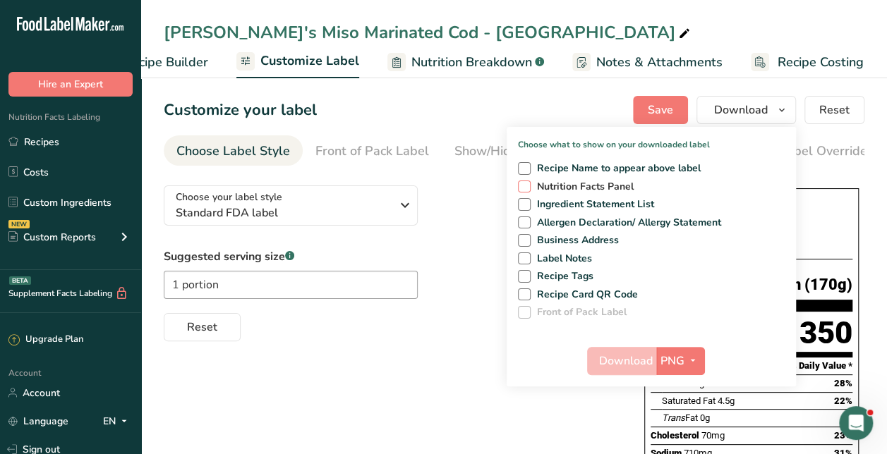
click at [559, 186] on span "Nutrition Facts Panel" at bounding box center [582, 187] width 104 height 13
click at [527, 186] on input "Nutrition Facts Panel" at bounding box center [522, 186] width 9 height 9
checkbox input "true"
click at [618, 361] on span "Download" at bounding box center [626, 361] width 54 height 17
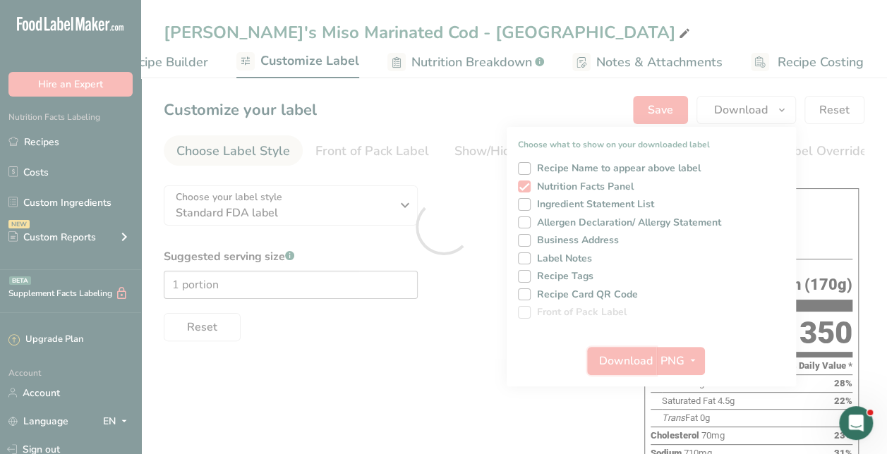
scroll to position [0, 0]
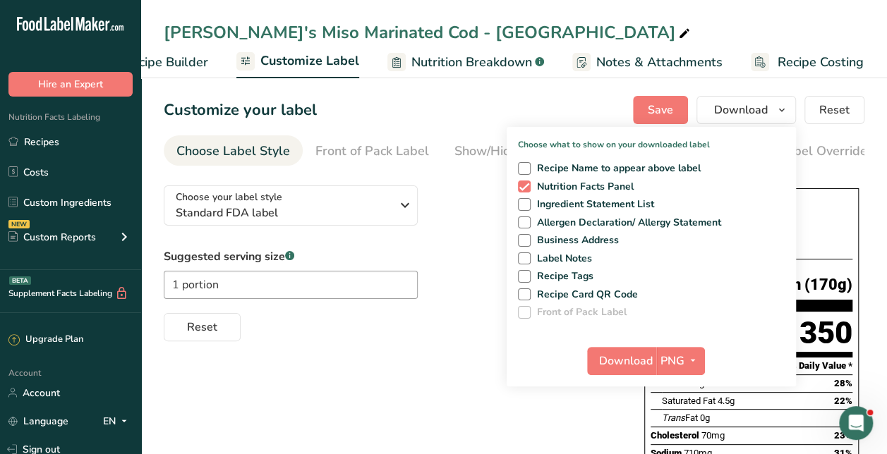
click at [535, 340] on div "Choose what to show on your downloaded label Recipe Name to appear above label …" at bounding box center [650, 257] width 289 height 260
click at [683, 350] on button "PNG" at bounding box center [680, 361] width 49 height 28
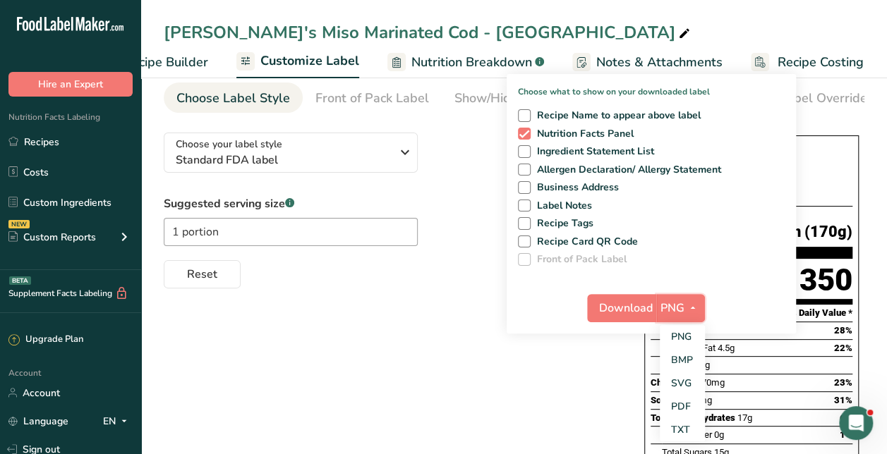
scroll to position [141, 0]
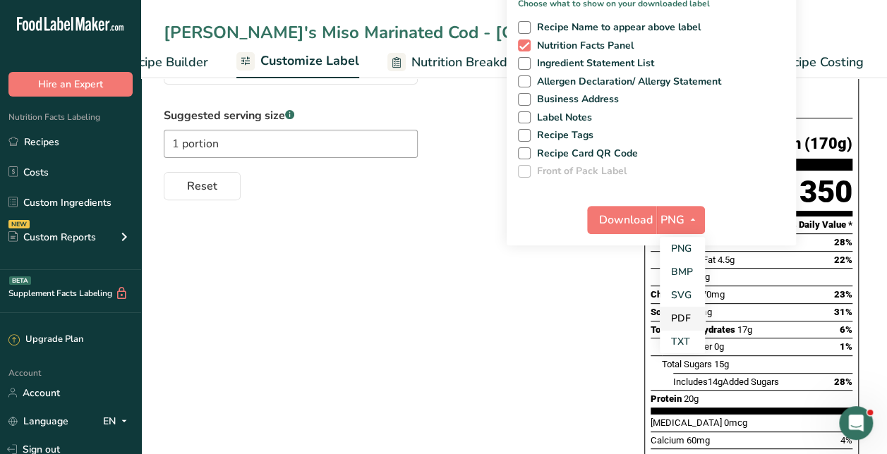
click at [683, 318] on link "PDF" at bounding box center [681, 318] width 45 height 23
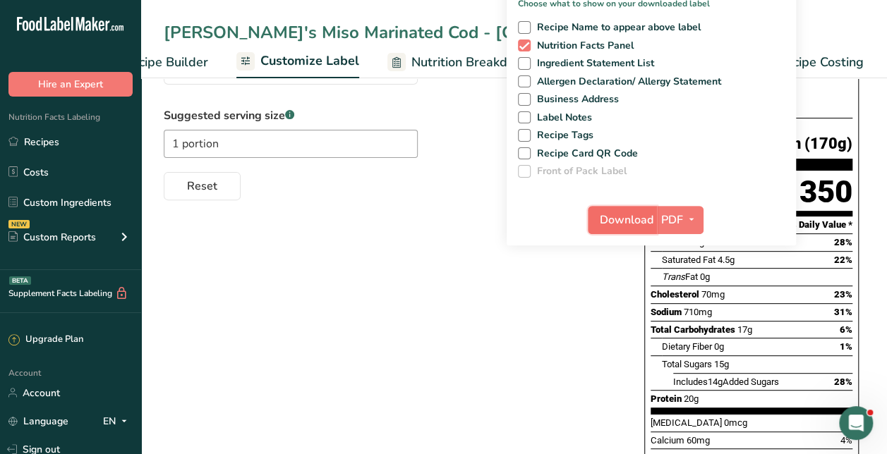
click at [614, 221] on span "Download" at bounding box center [626, 220] width 54 height 17
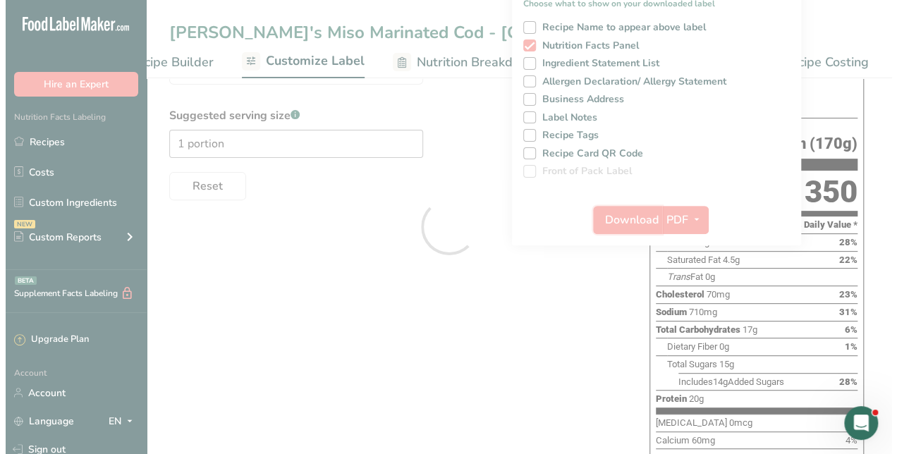
scroll to position [0, 0]
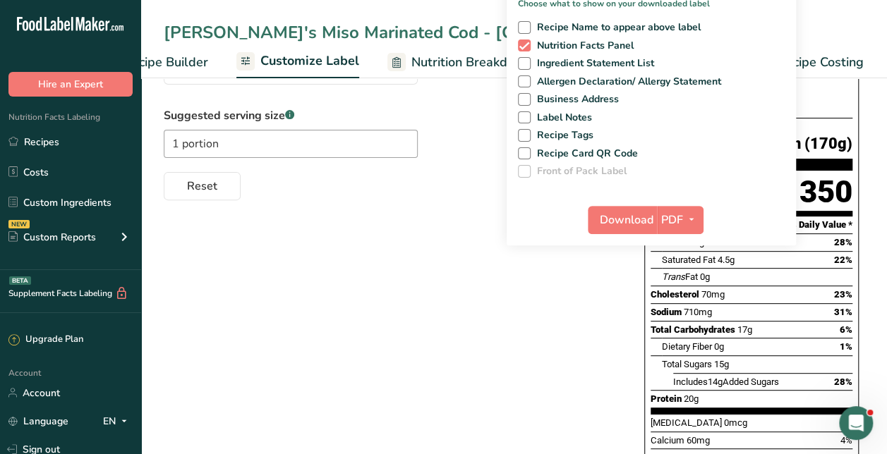
click at [549, 241] on div "Download PDF PNG BMP SVG PDF TXT" at bounding box center [650, 222] width 289 height 45
click at [688, 214] on icon "button" at bounding box center [691, 220] width 11 height 18
click at [691, 293] on link "SVG" at bounding box center [680, 295] width 45 height 23
click at [628, 222] on span "Download" at bounding box center [626, 220] width 54 height 17
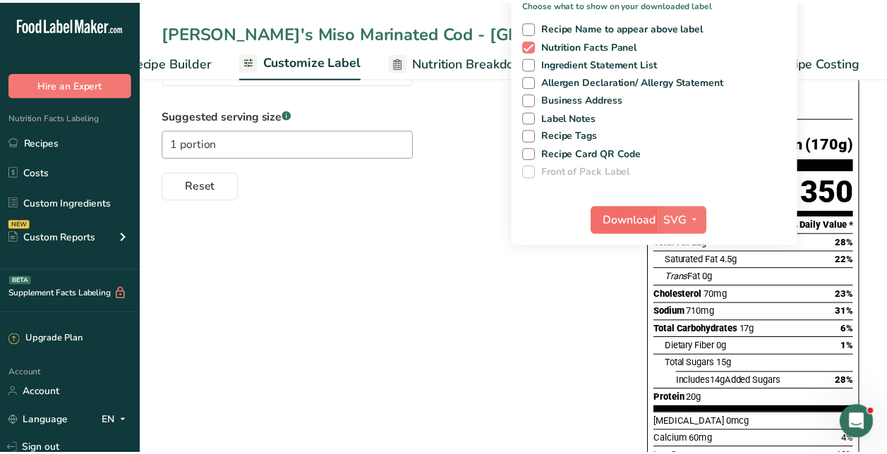
scroll to position [0, 188]
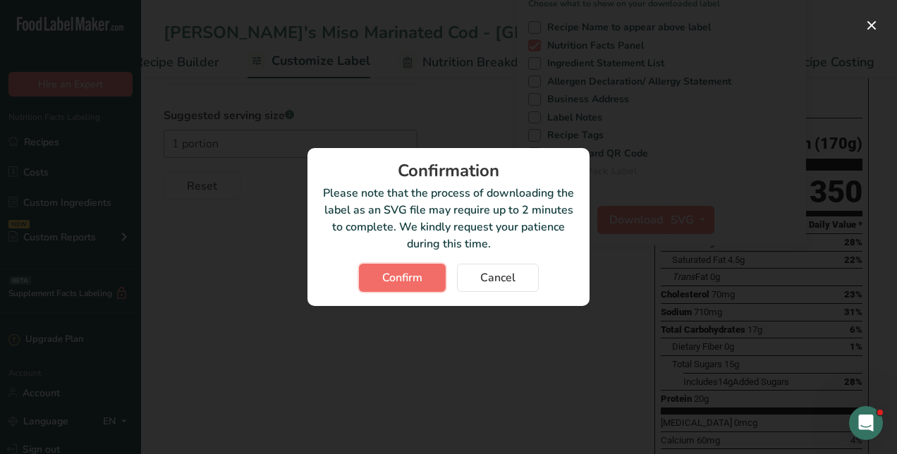
click at [423, 275] on button "Confirm" at bounding box center [402, 278] width 87 height 28
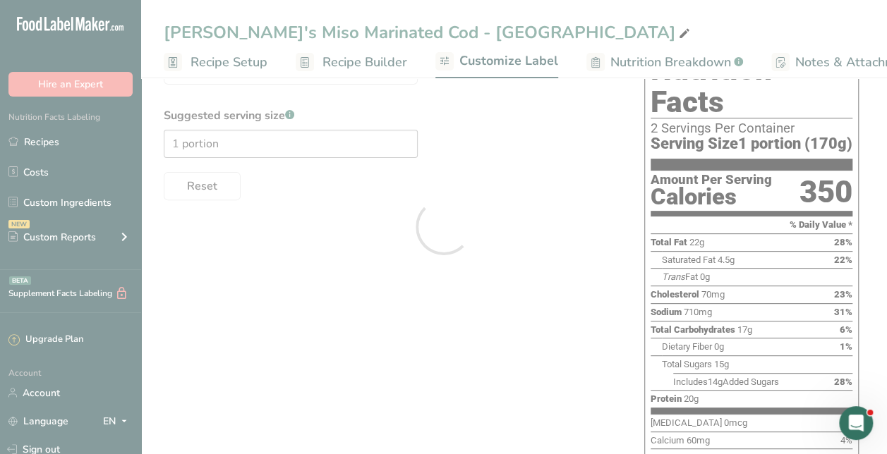
scroll to position [0, 188]
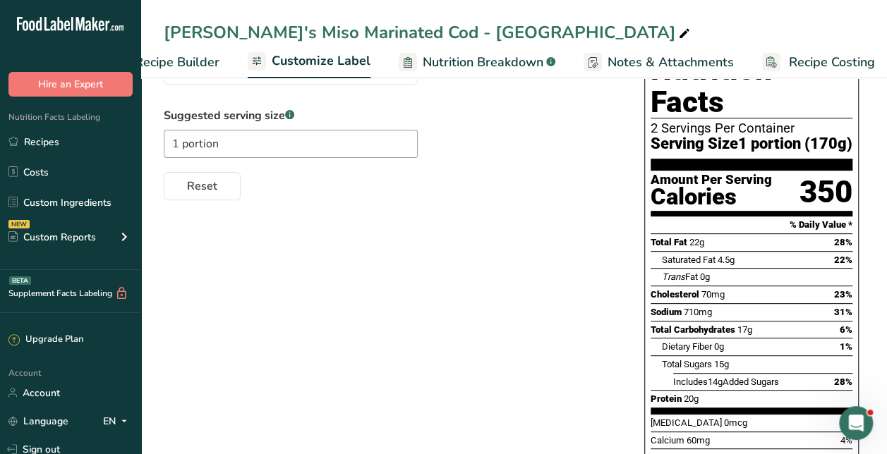
drag, startPoint x: 0, startPoint y: 0, endPoint x: 423, endPoint y: 275, distance: 504.7
click at [423, 275] on div "Choose your label style Standard FDA label USA (FDA) Standard FDA label Tabular…" at bounding box center [514, 323] width 700 height 580
drag, startPoint x: 423, startPoint y: 275, endPoint x: 333, endPoint y: 352, distance: 118.6
click at [334, 351] on div "Choose your label style Standard FDA label USA (FDA) Standard FDA label Tabular…" at bounding box center [514, 323] width 700 height 580
